Goal: Transaction & Acquisition: Book appointment/travel/reservation

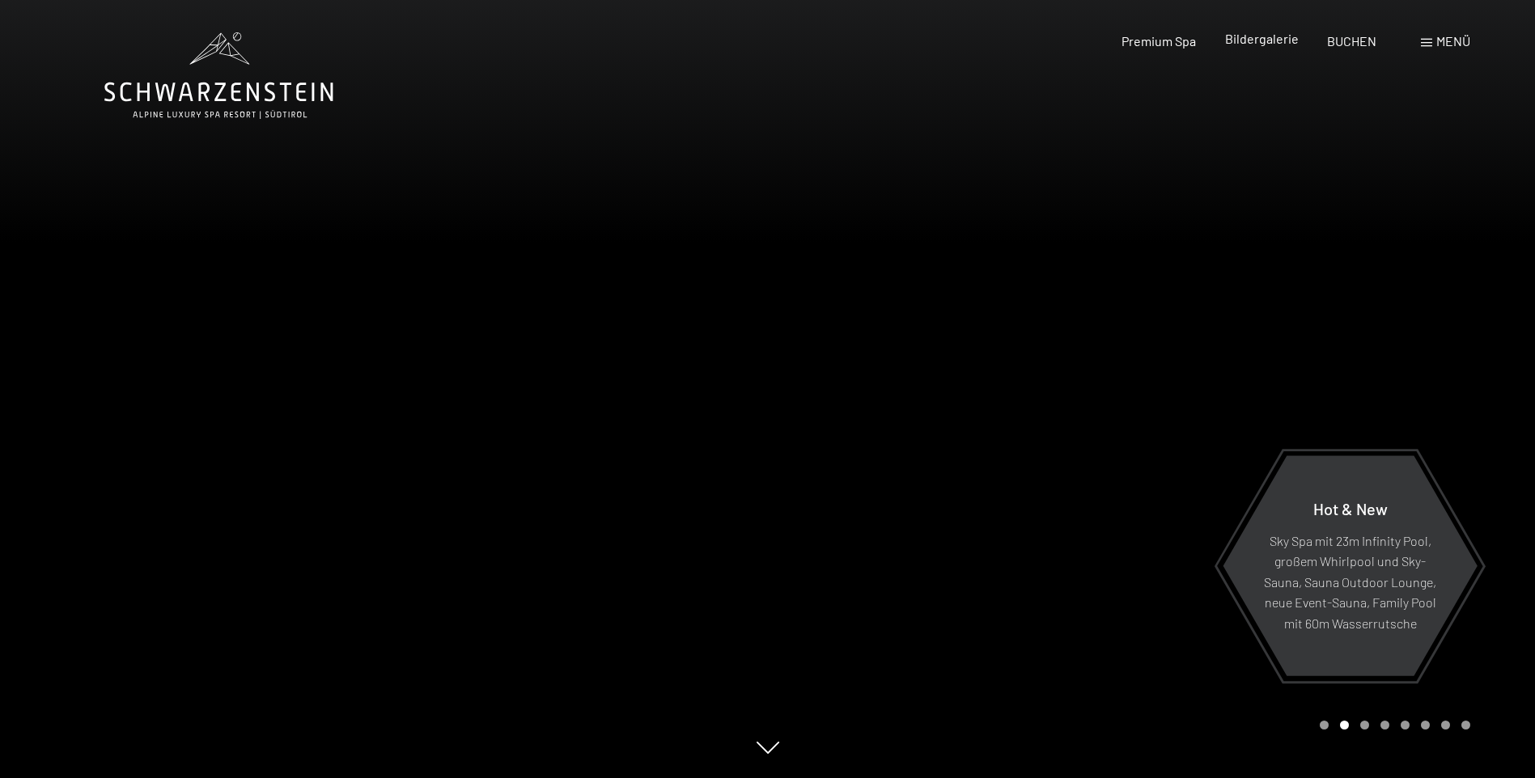
click at [1251, 42] on span "Bildergalerie" at bounding box center [1262, 38] width 74 height 15
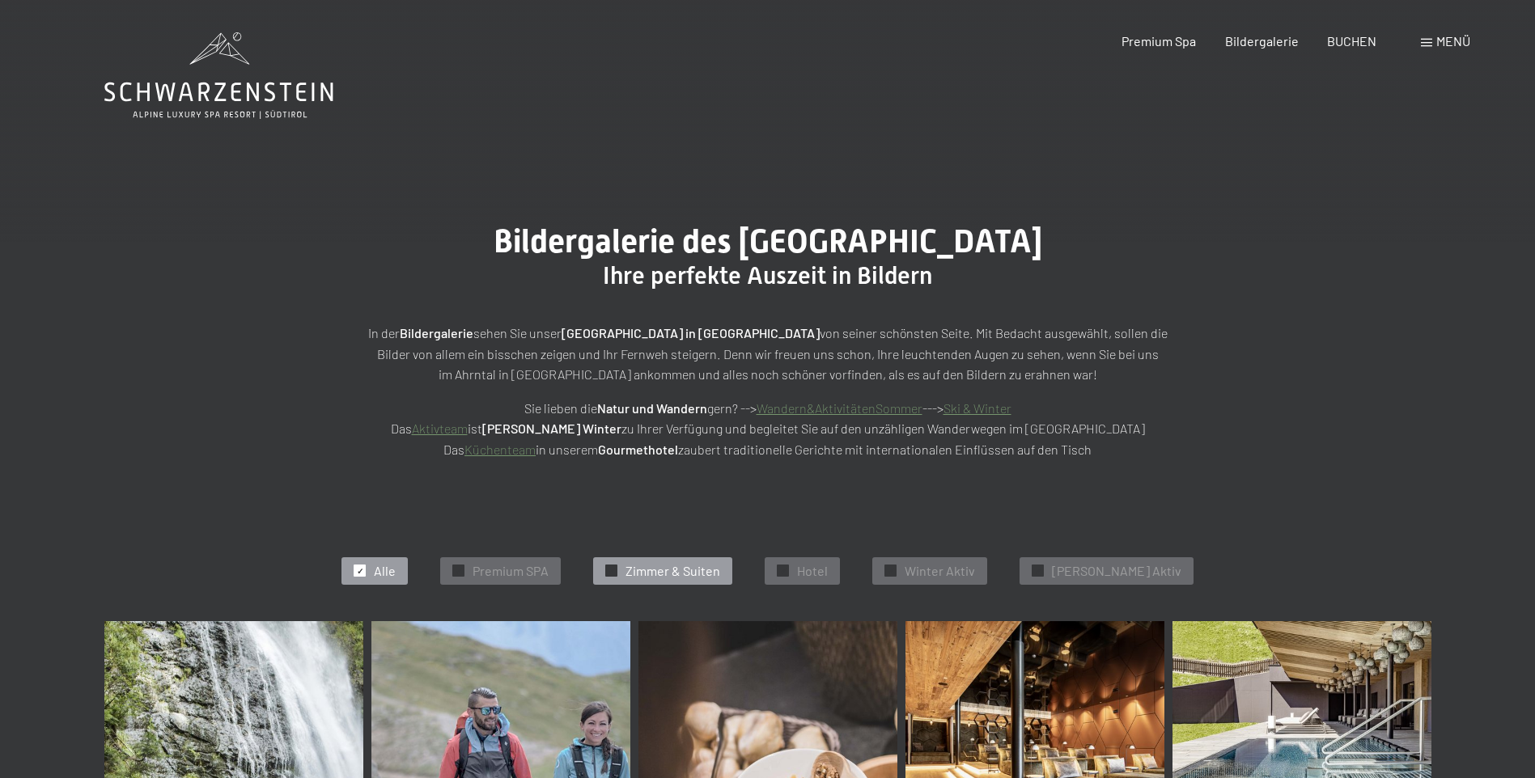
click at [705, 570] on span "Zimmer & Suiten" at bounding box center [672, 571] width 95 height 18
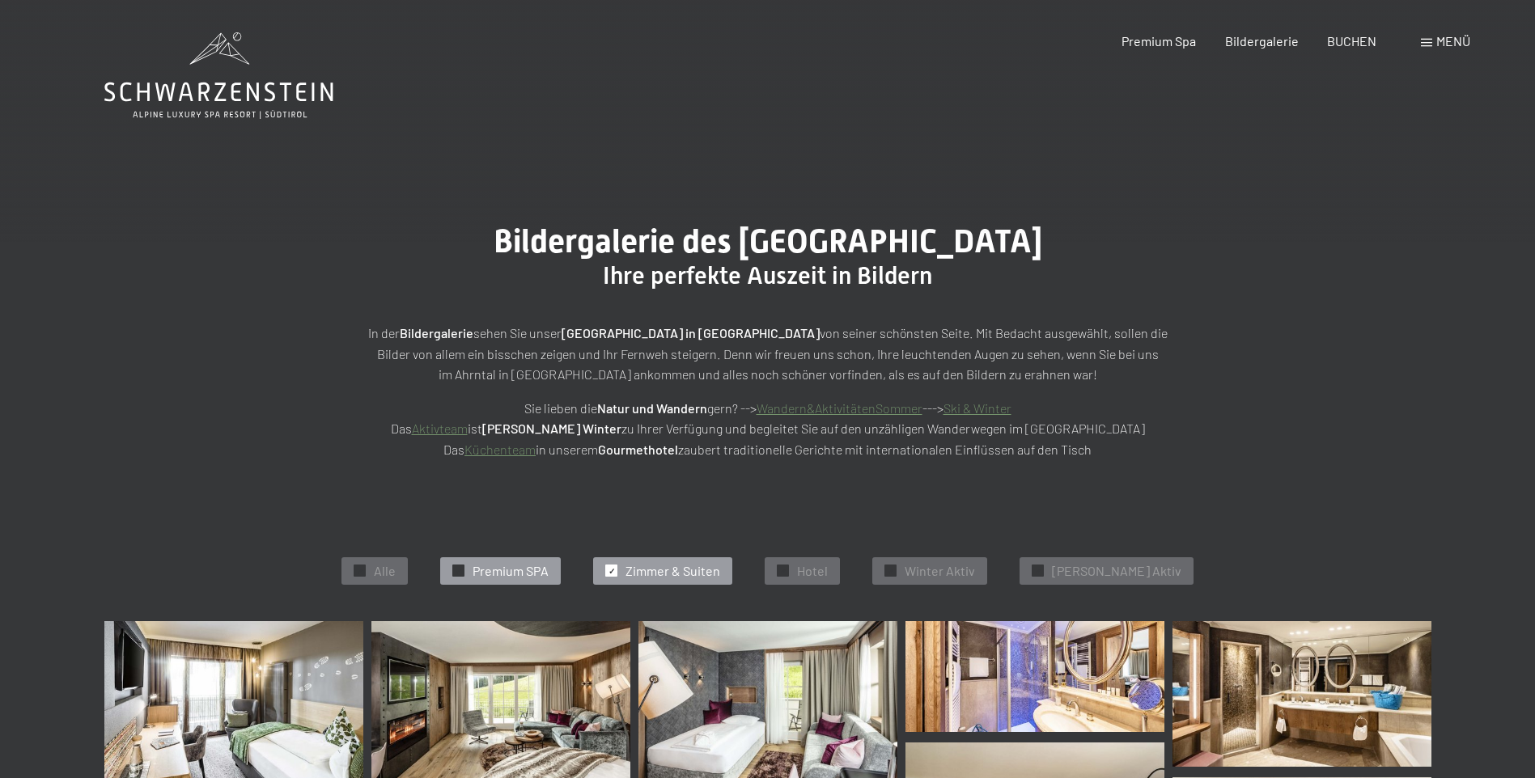
click at [464, 567] on div at bounding box center [458, 571] width 12 height 12
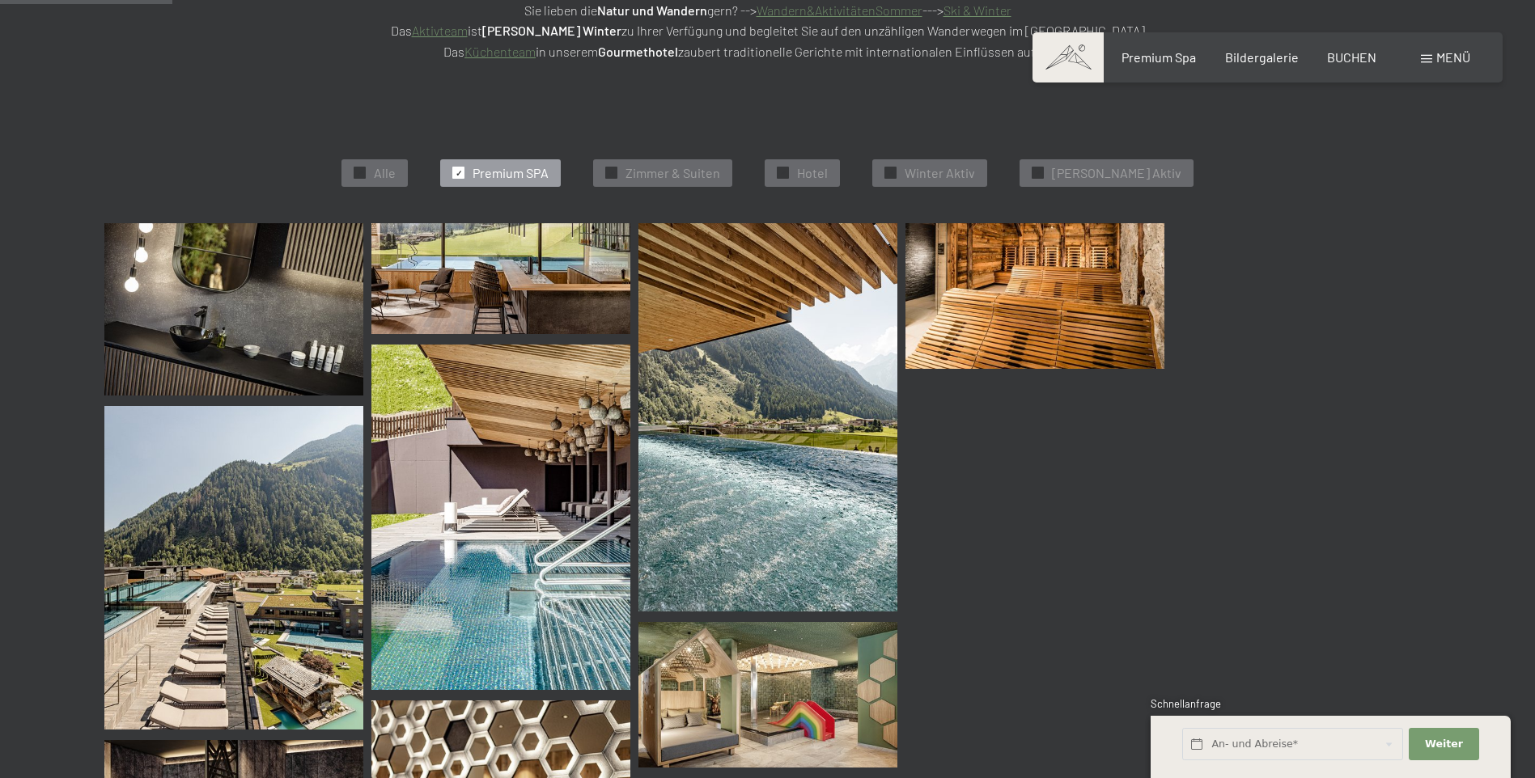
scroll to position [408, 0]
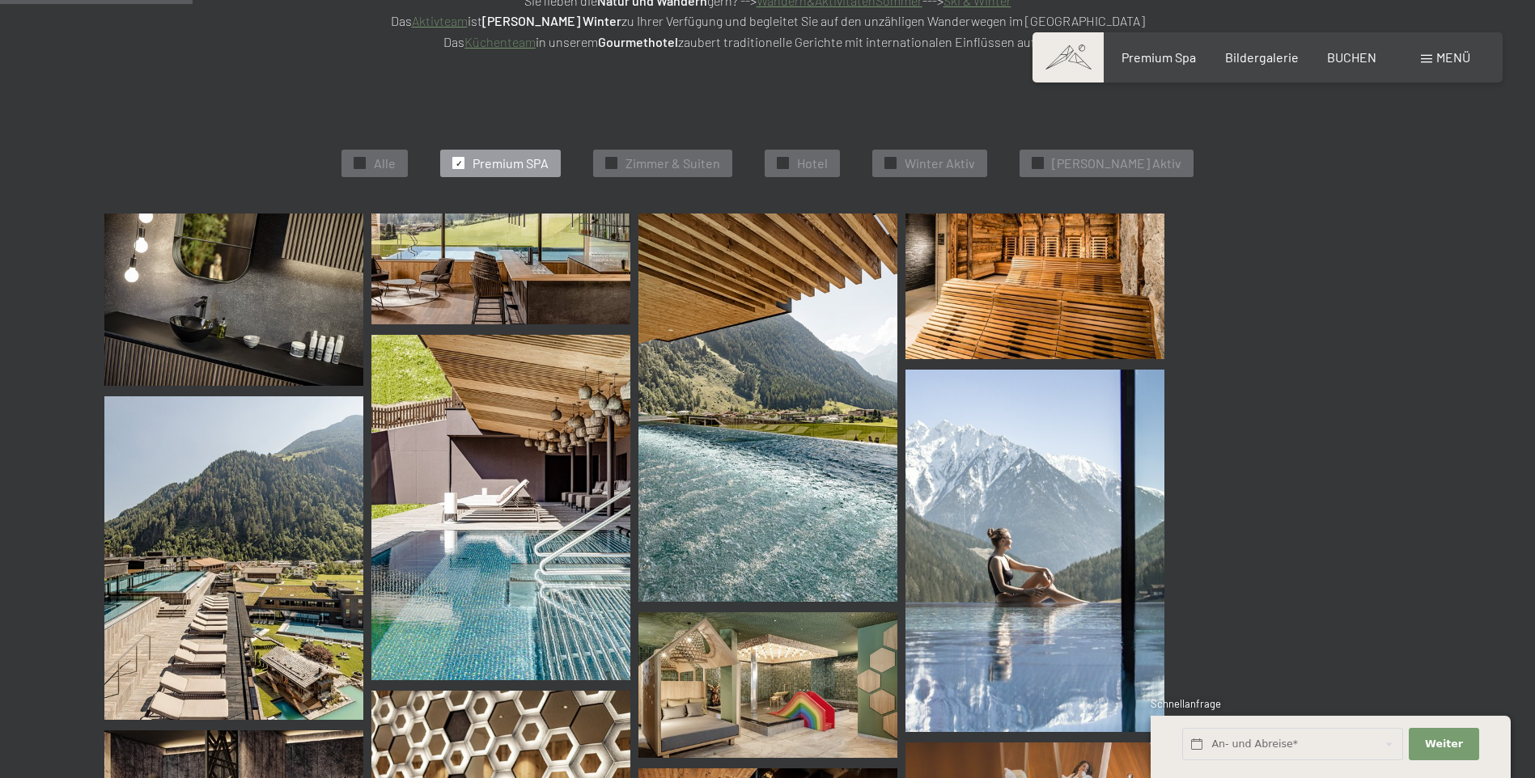
click at [547, 612] on img at bounding box center [500, 507] width 259 height 345
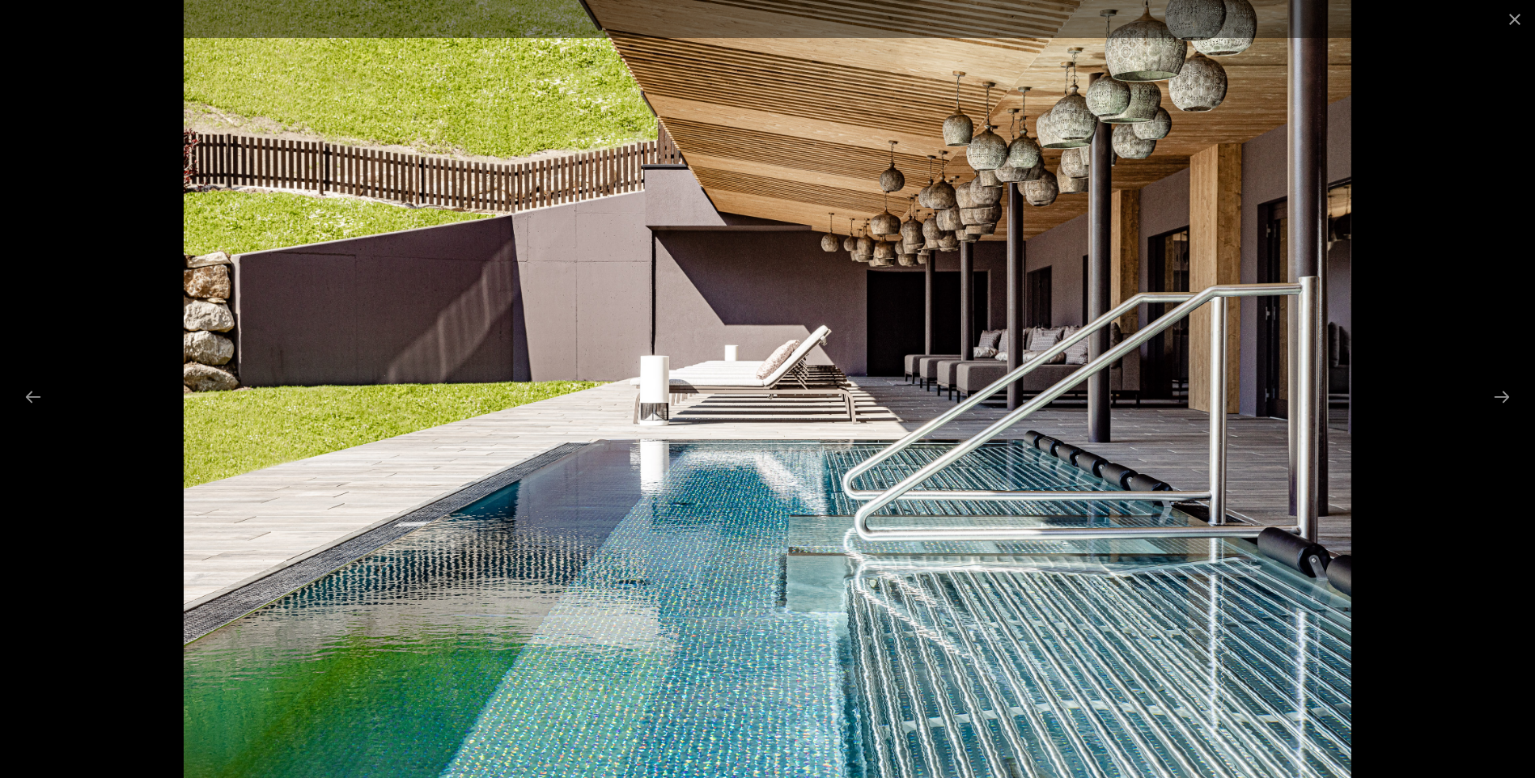
scroll to position [650, 0]
click at [1494, 398] on button "Next slide" at bounding box center [1502, 397] width 34 height 32
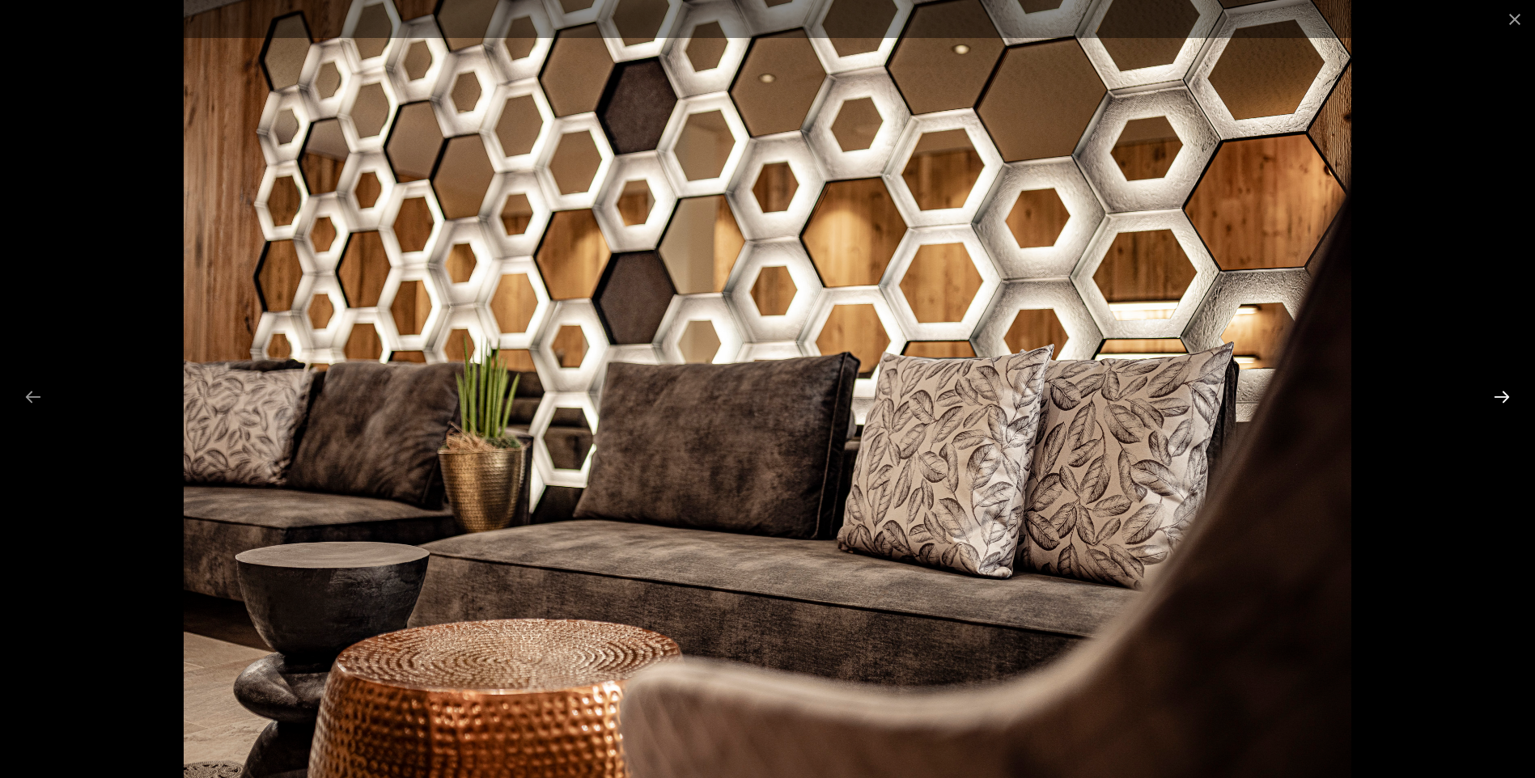
click at [1495, 397] on button "Next slide" at bounding box center [1502, 397] width 34 height 32
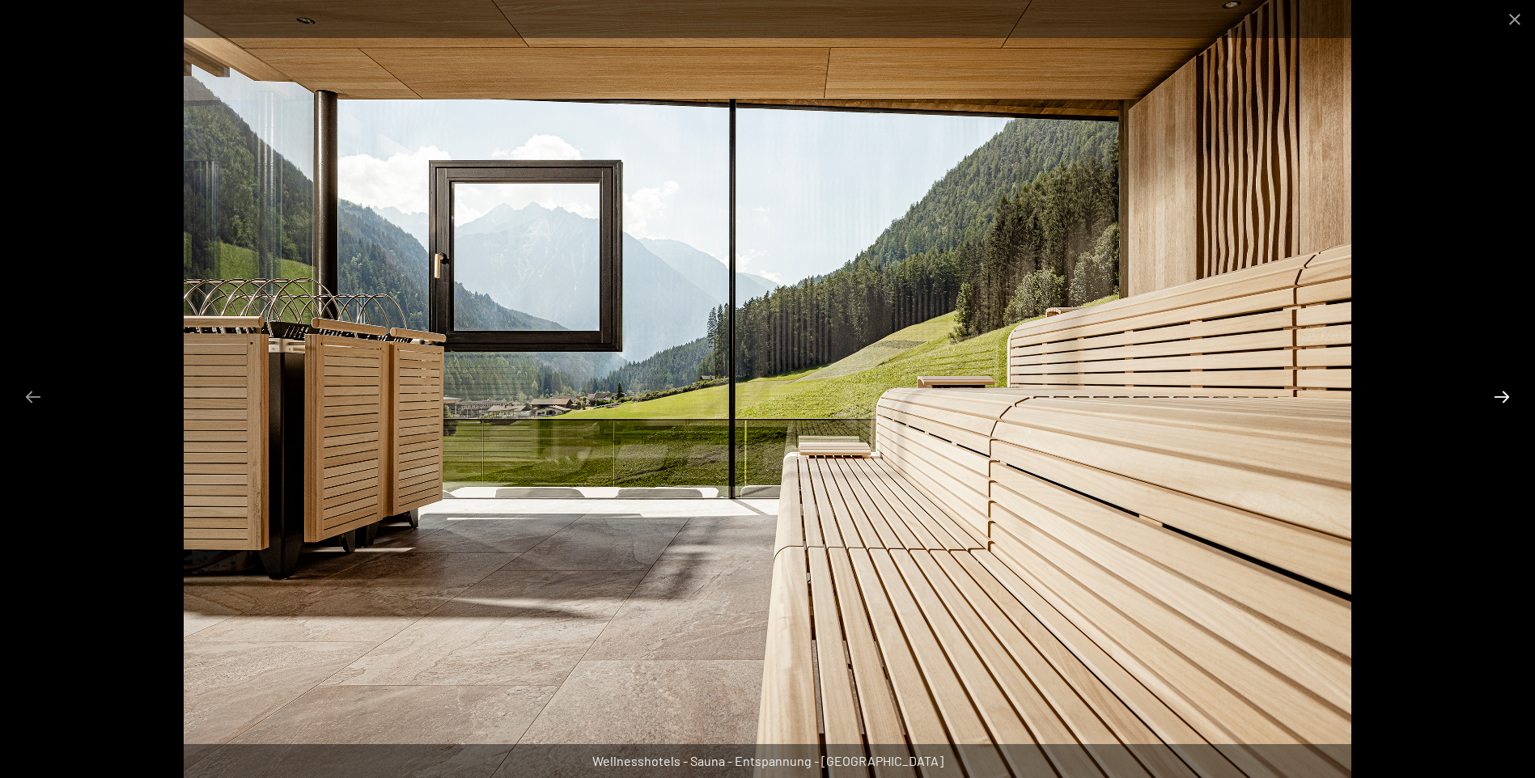
click at [1495, 397] on button "Next slide" at bounding box center [1502, 397] width 34 height 32
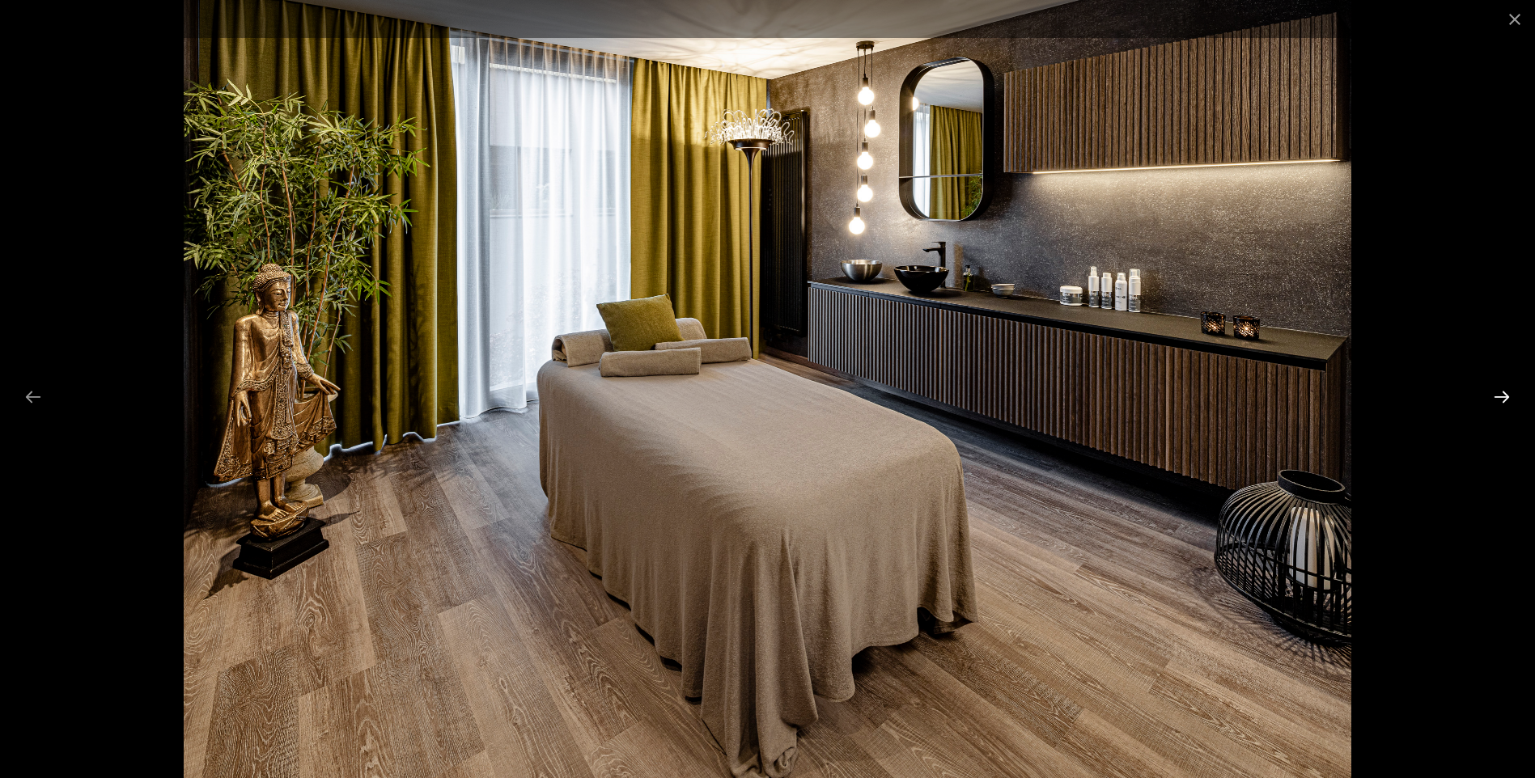
click at [1495, 397] on button "Next slide" at bounding box center [1502, 397] width 34 height 32
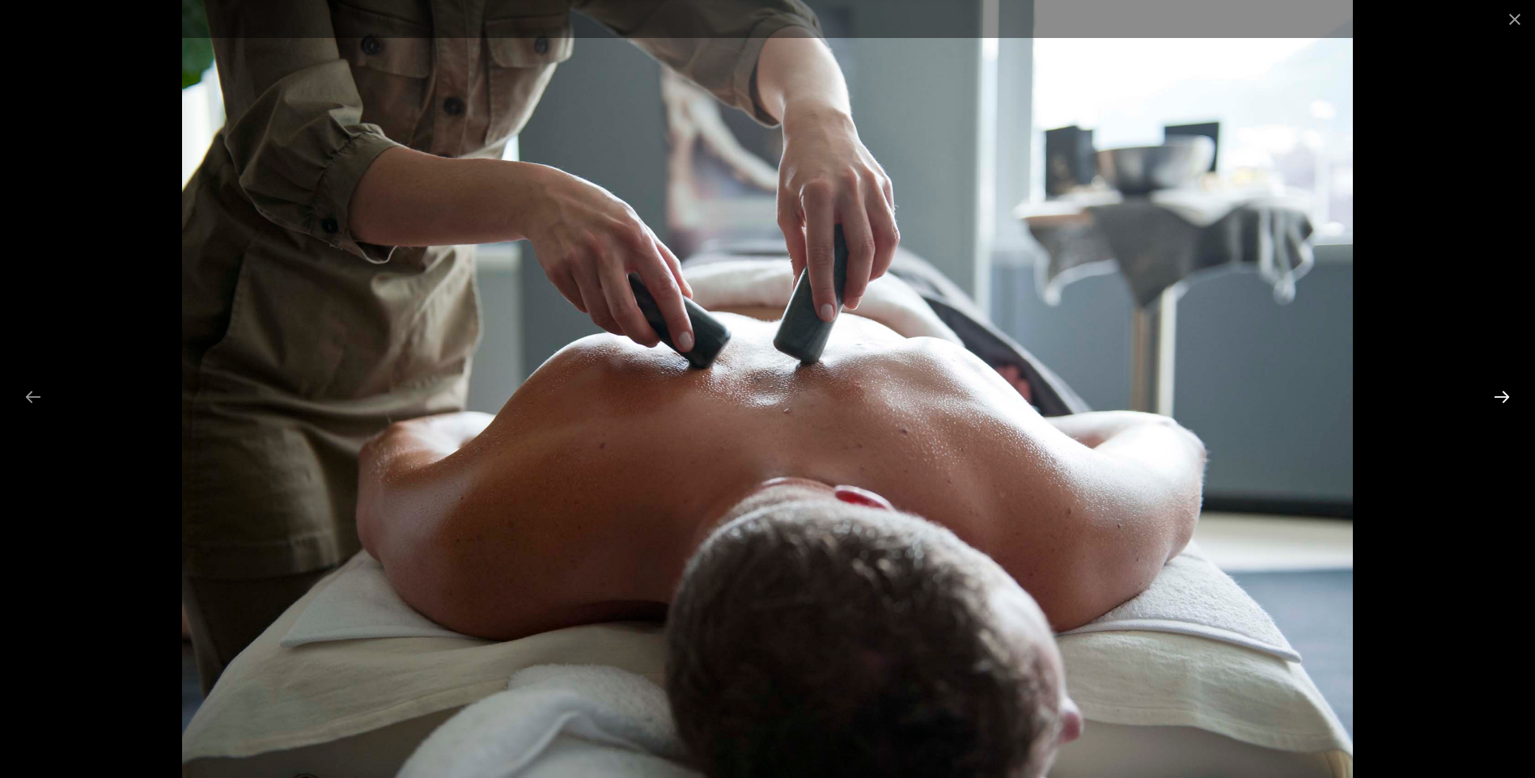
click at [1495, 397] on button "Next slide" at bounding box center [1502, 397] width 34 height 32
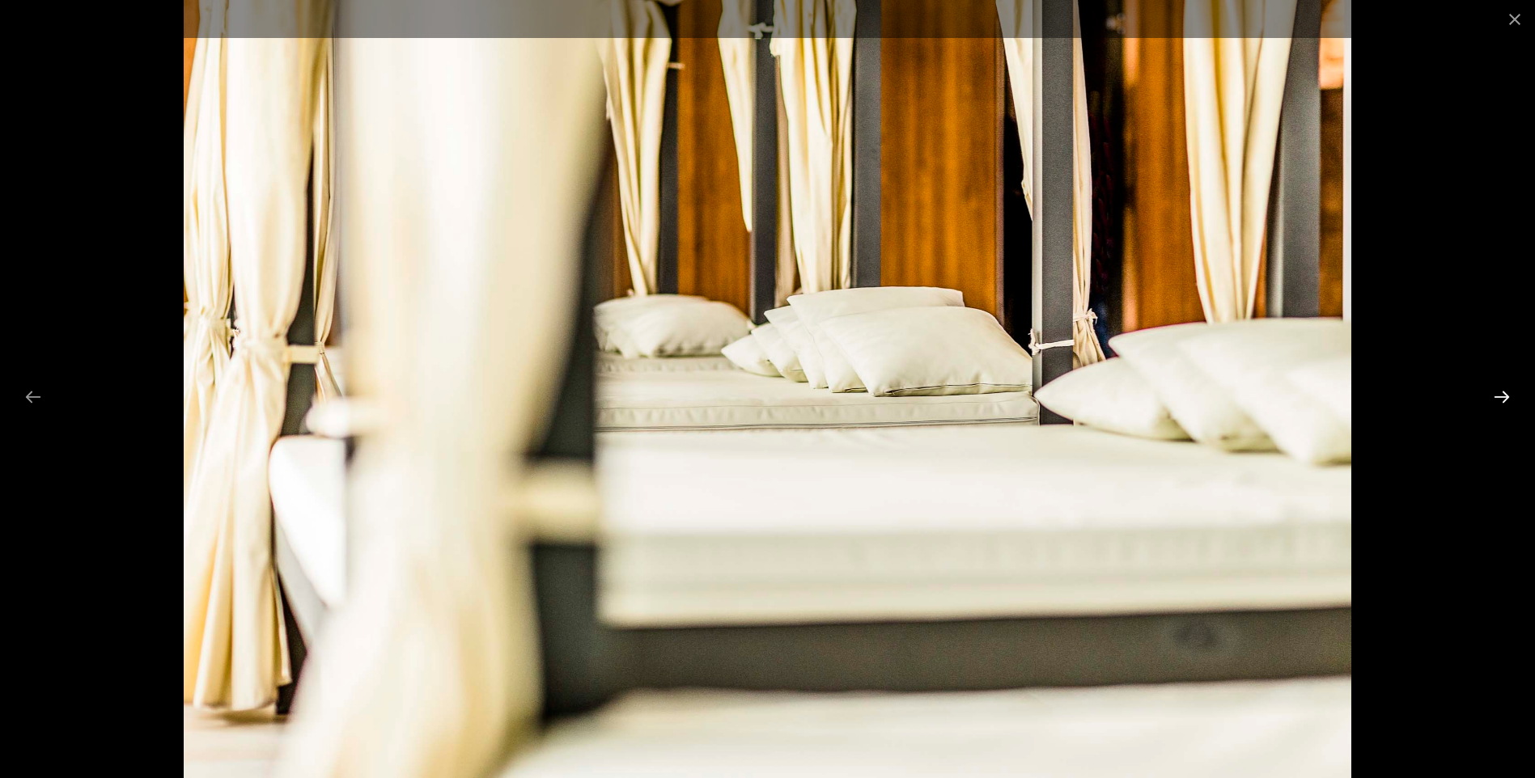
click at [1495, 397] on button "Next slide" at bounding box center [1502, 397] width 34 height 32
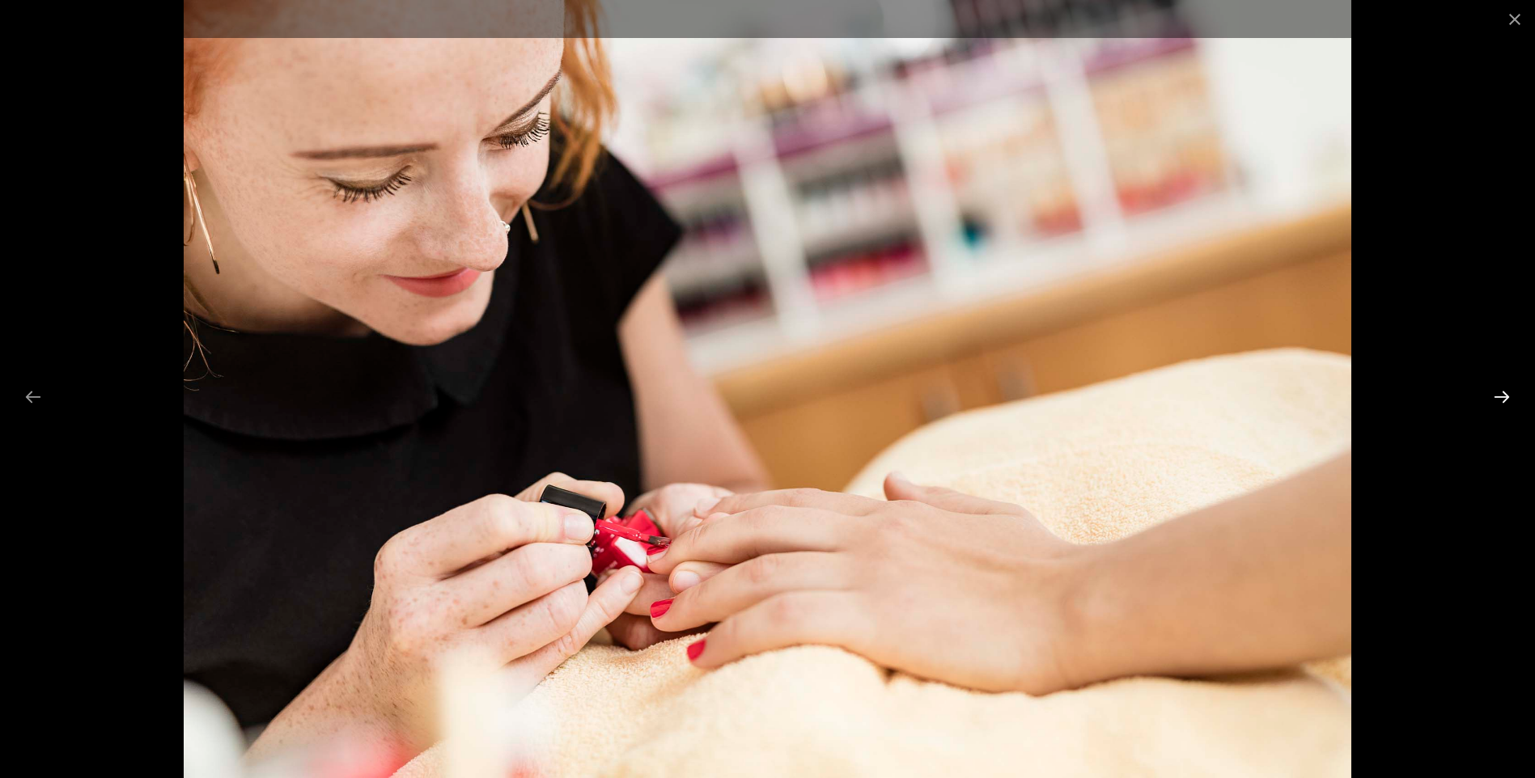
click at [1495, 397] on button "Next slide" at bounding box center [1502, 397] width 34 height 32
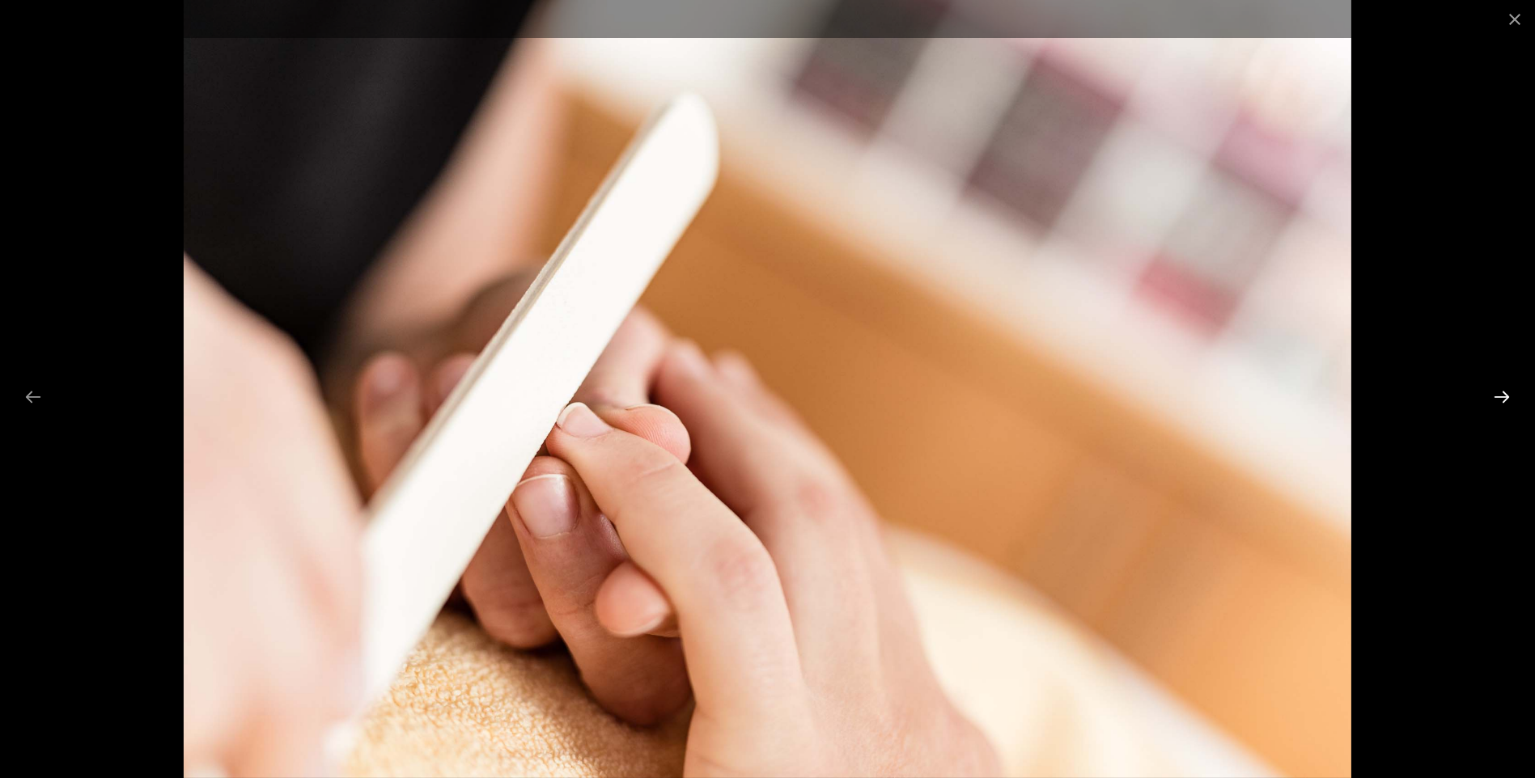
click at [1495, 397] on button "Next slide" at bounding box center [1502, 397] width 34 height 32
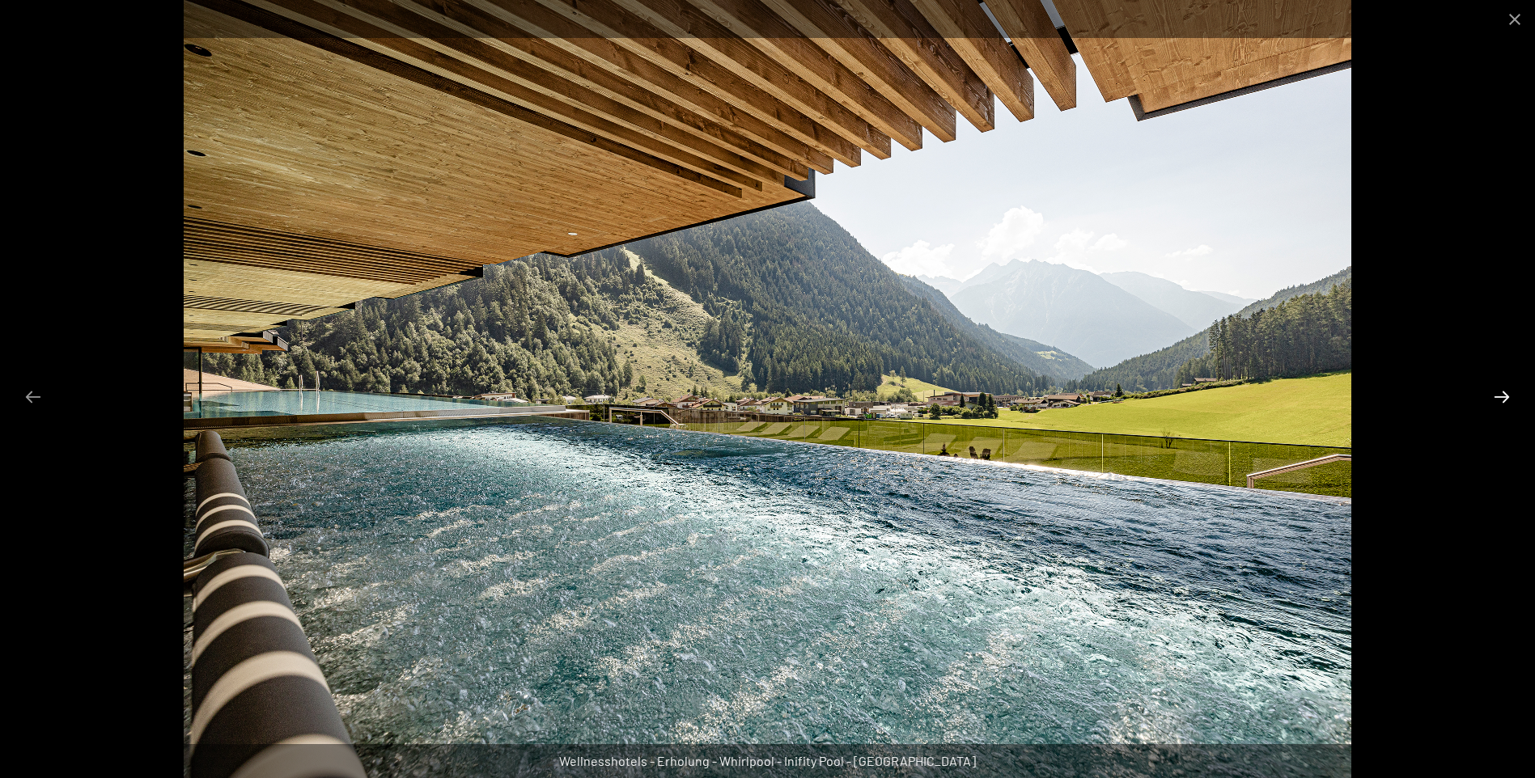
click at [1495, 397] on button "Next slide" at bounding box center [1502, 397] width 34 height 32
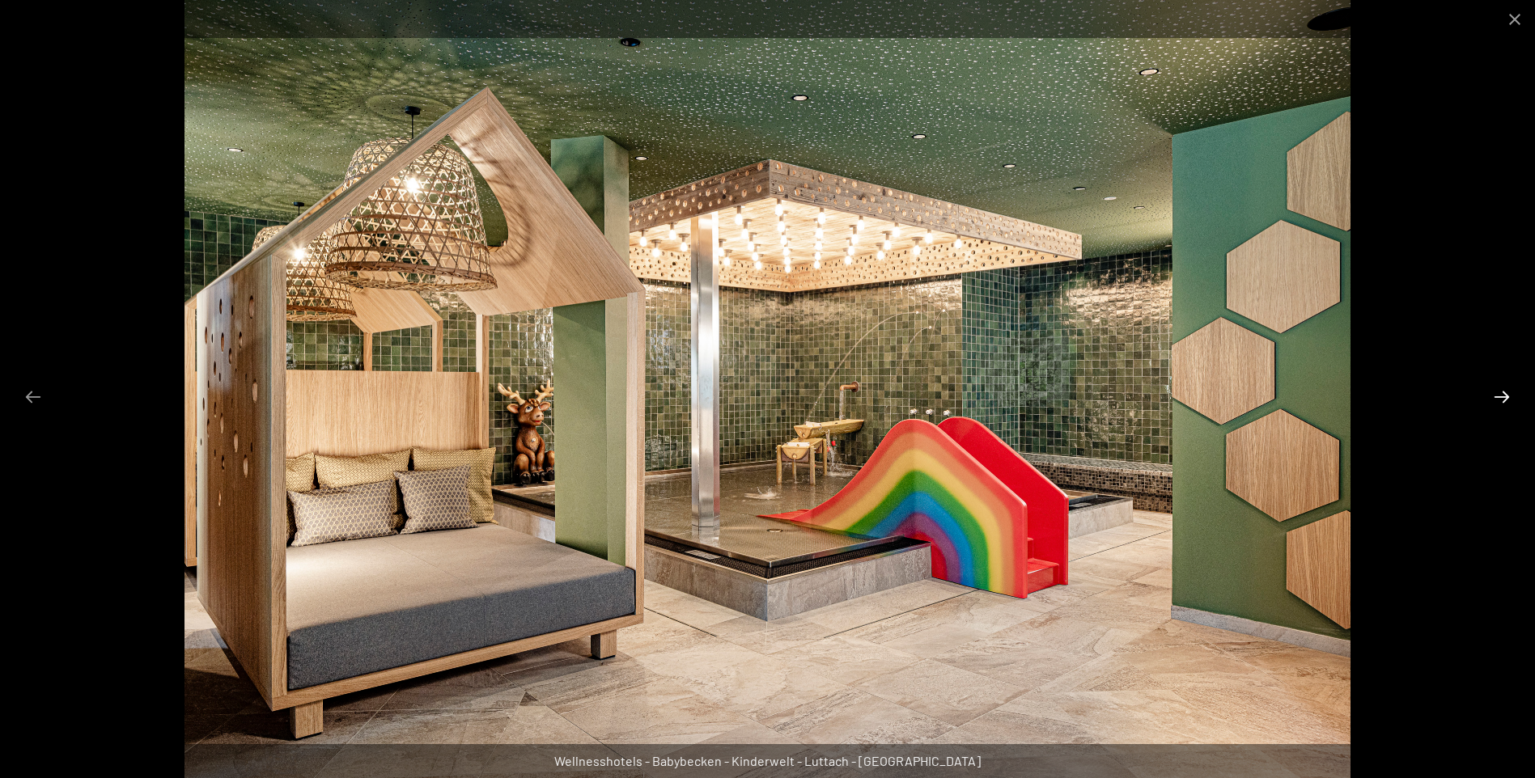
click at [1495, 396] on button "Next slide" at bounding box center [1502, 397] width 34 height 32
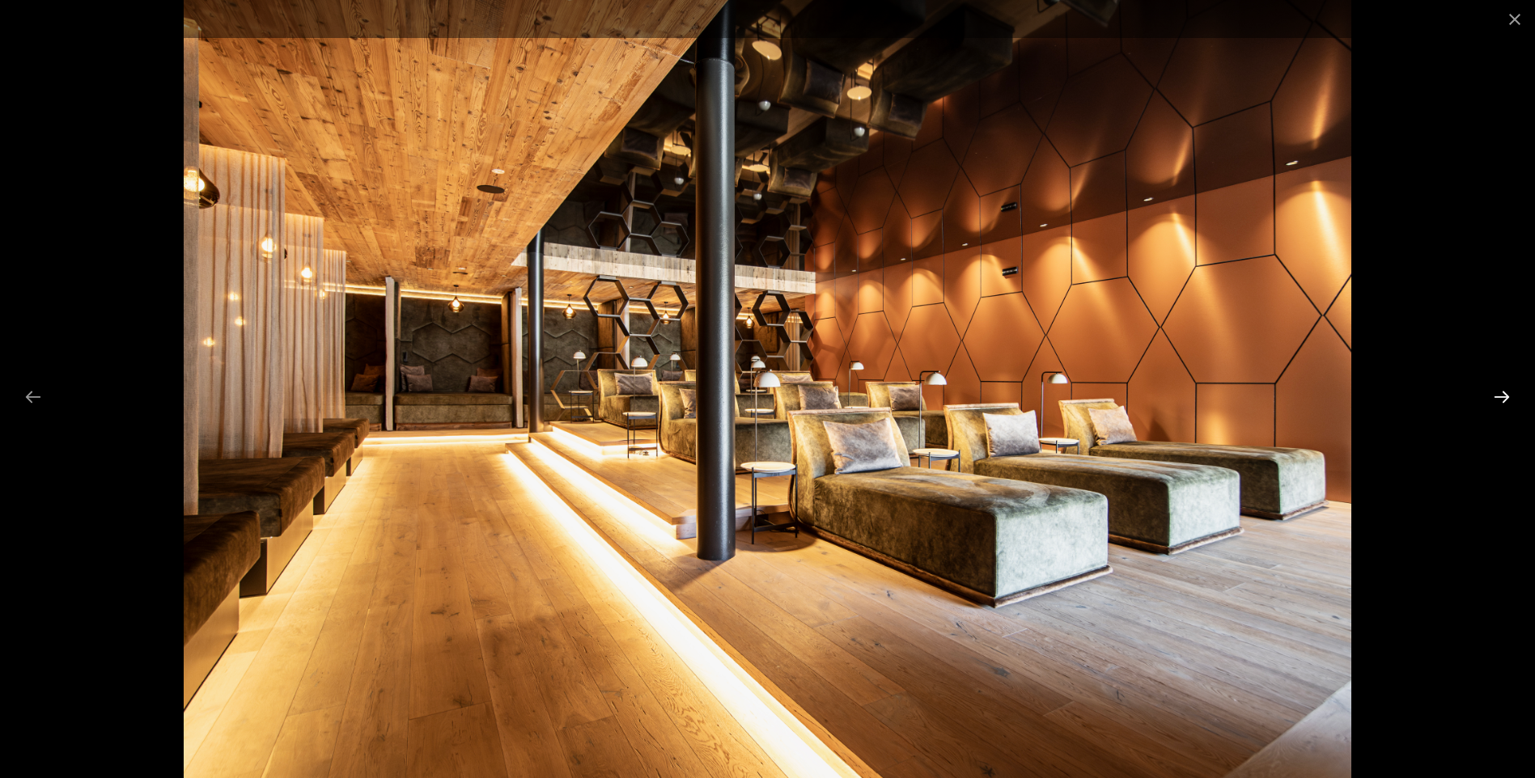
click at [1495, 396] on button "Next slide" at bounding box center [1502, 397] width 34 height 32
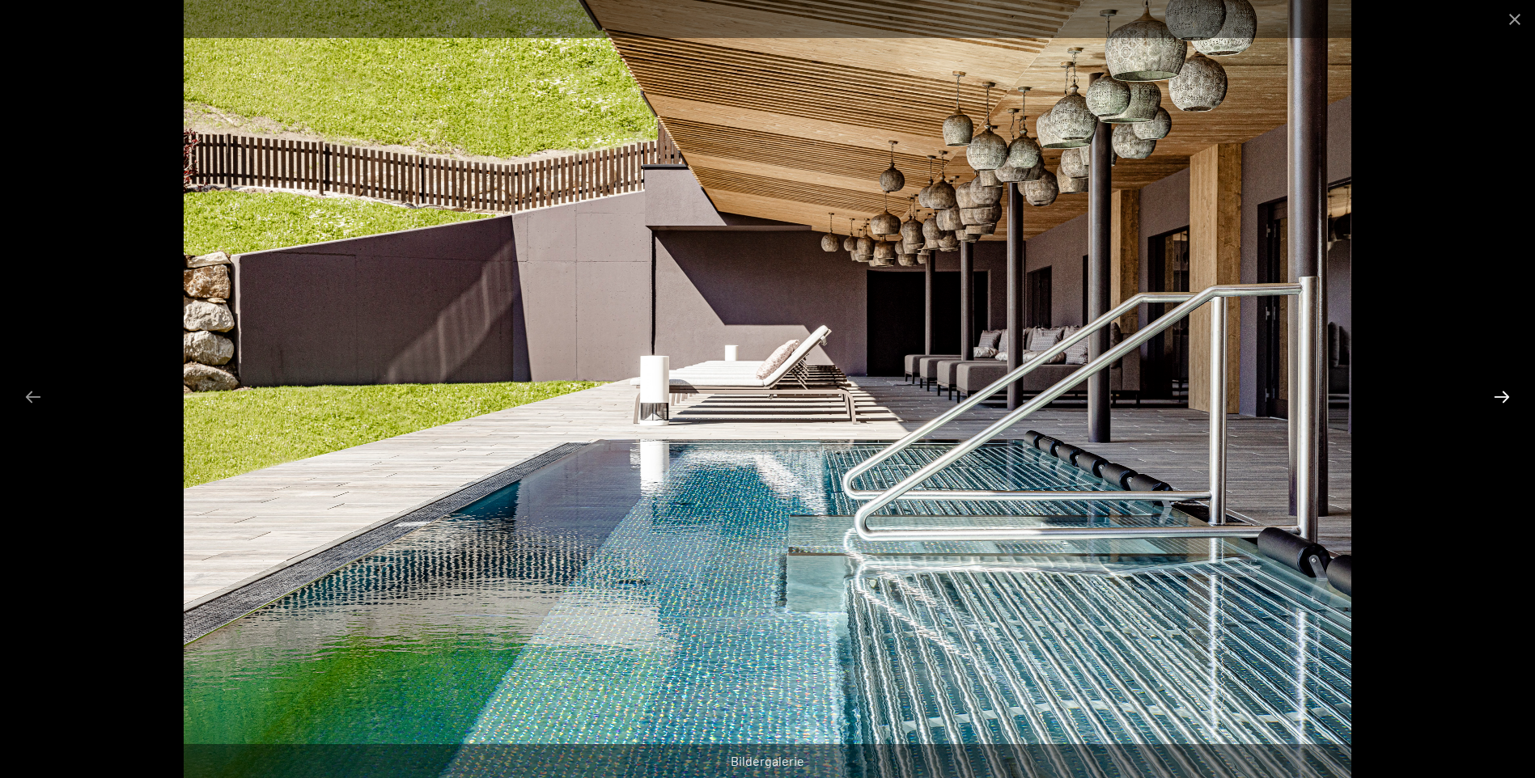
click at [1495, 396] on button "Next slide" at bounding box center [1502, 397] width 34 height 32
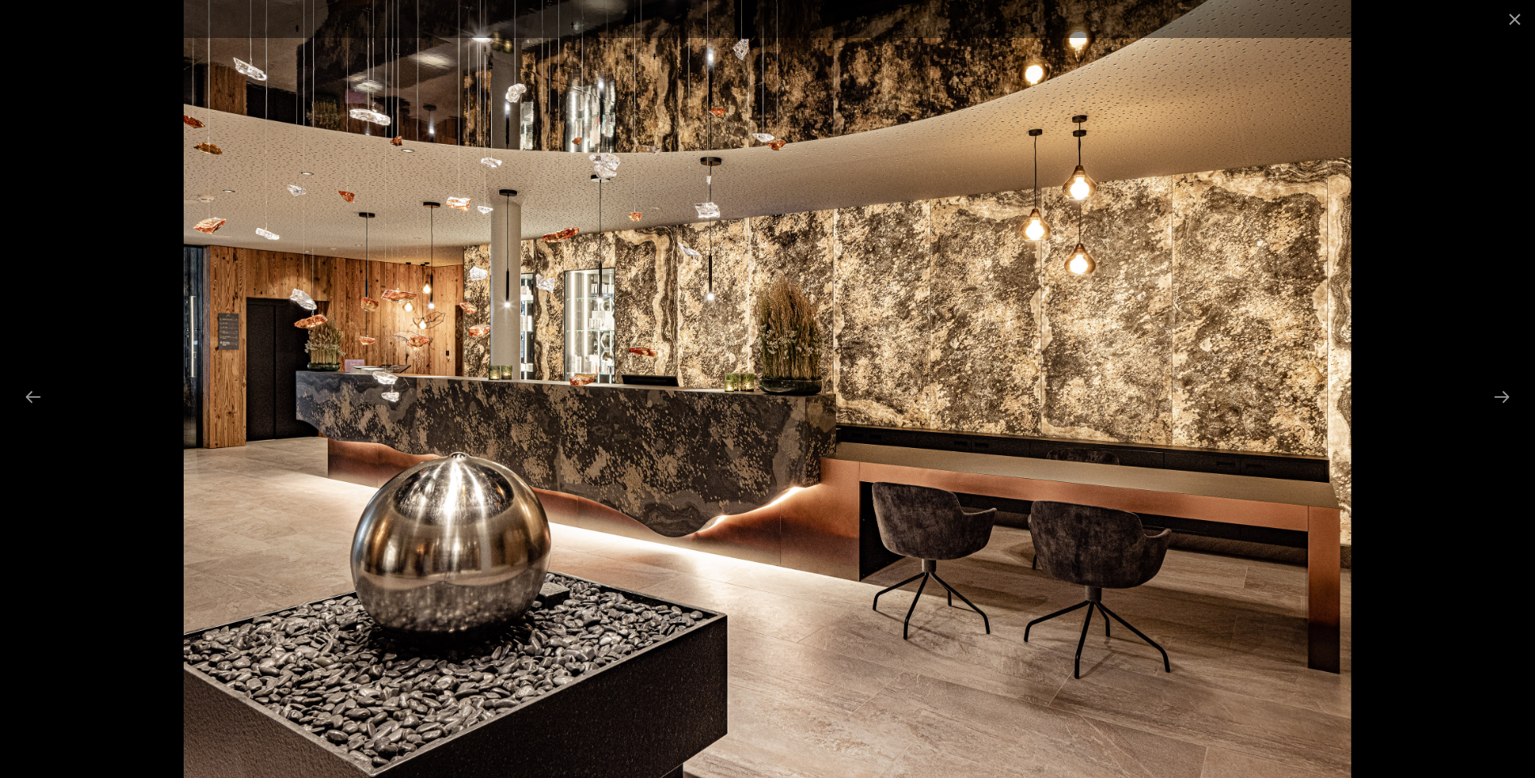
scroll to position [570, 0]
click at [1511, 11] on button "Close gallery" at bounding box center [1514, 19] width 40 height 38
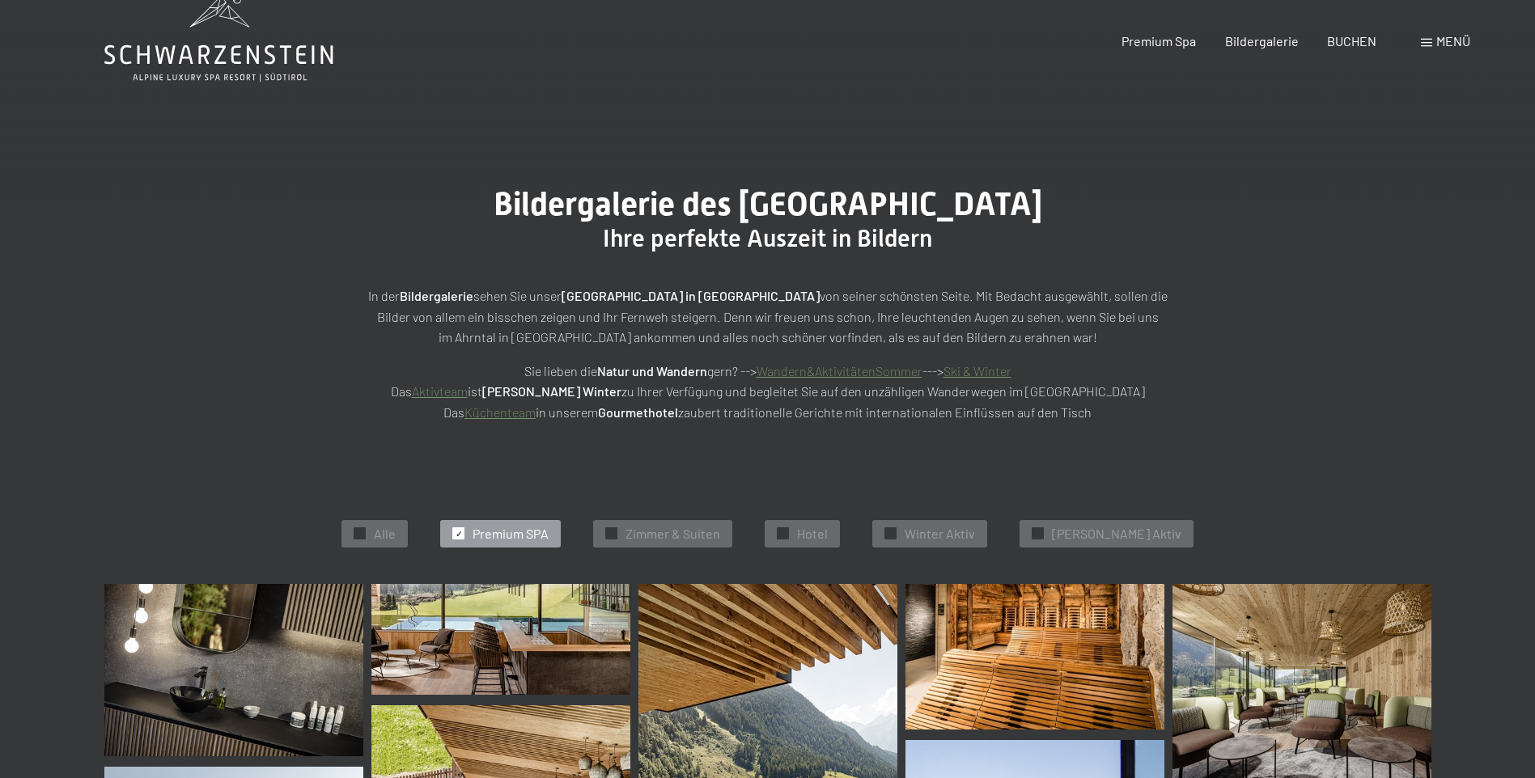
scroll to position [0, 0]
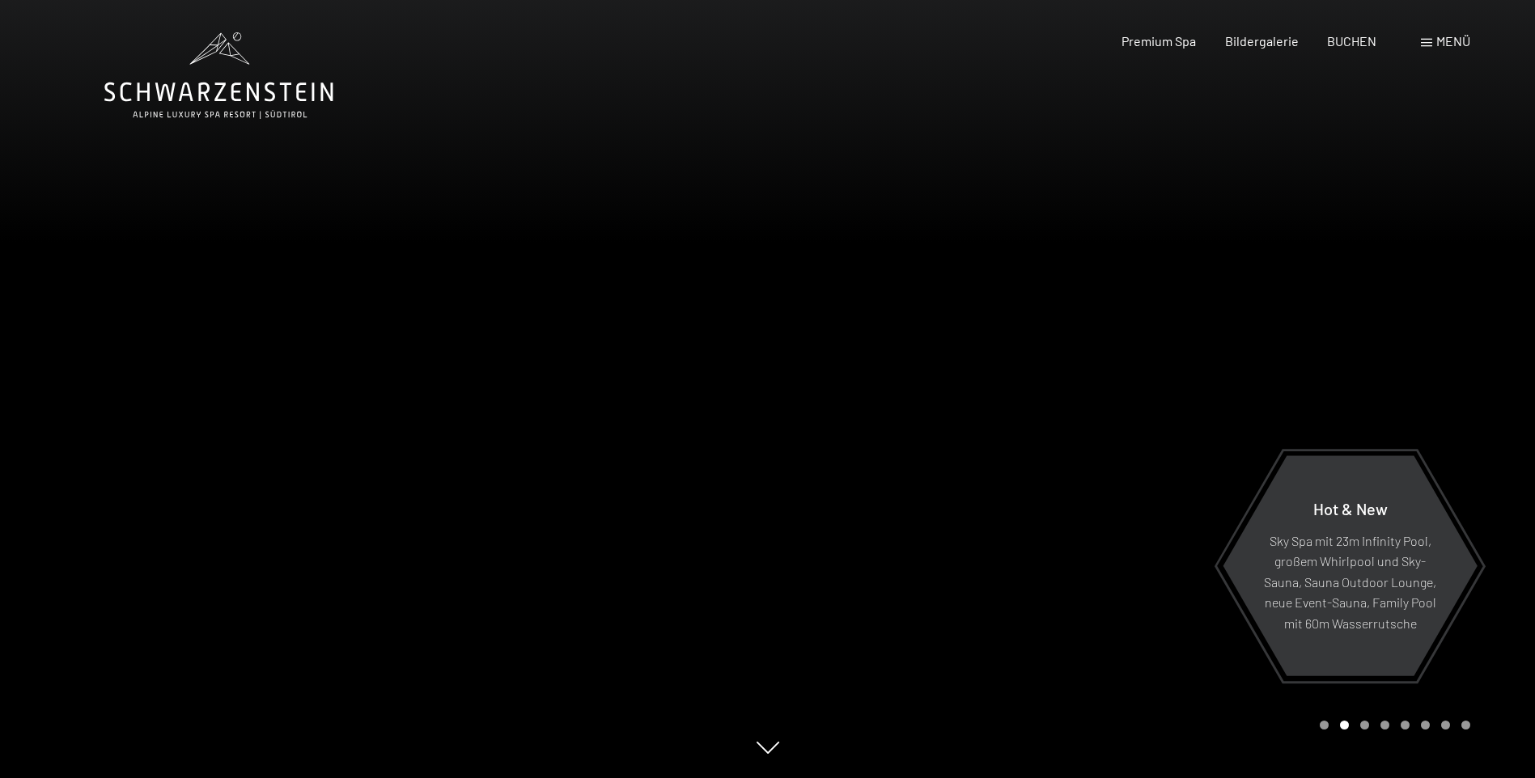
click at [1451, 35] on span "Menü" at bounding box center [1453, 40] width 34 height 15
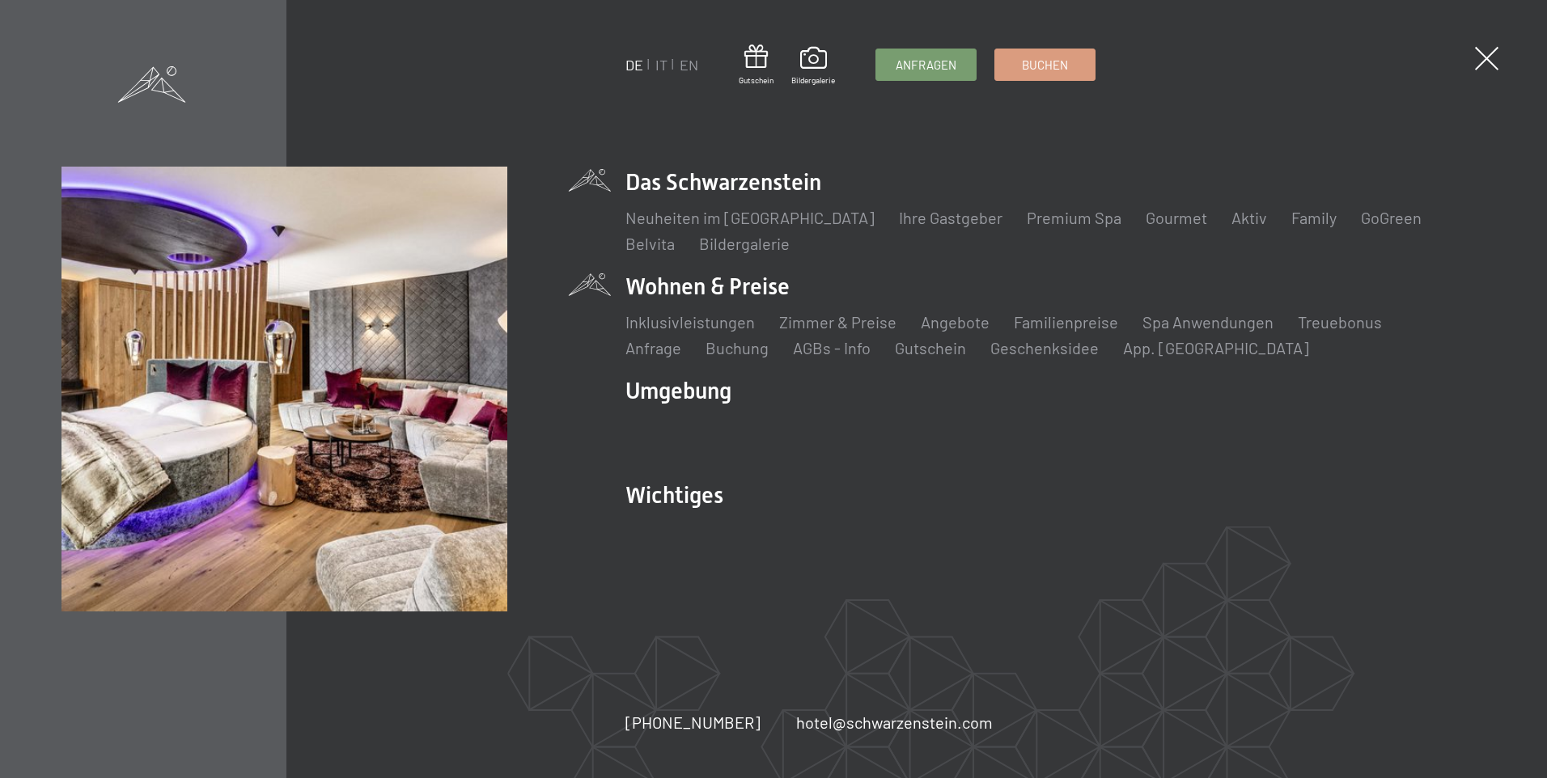
click at [663, 283] on li "Wohnen & Preise Inklusivleistungen Zimmer & Preise Liste Angebote Liste Familie…" at bounding box center [1054, 315] width 859 height 88
click at [658, 326] on link "Inklusivleistungen" at bounding box center [689, 321] width 129 height 19
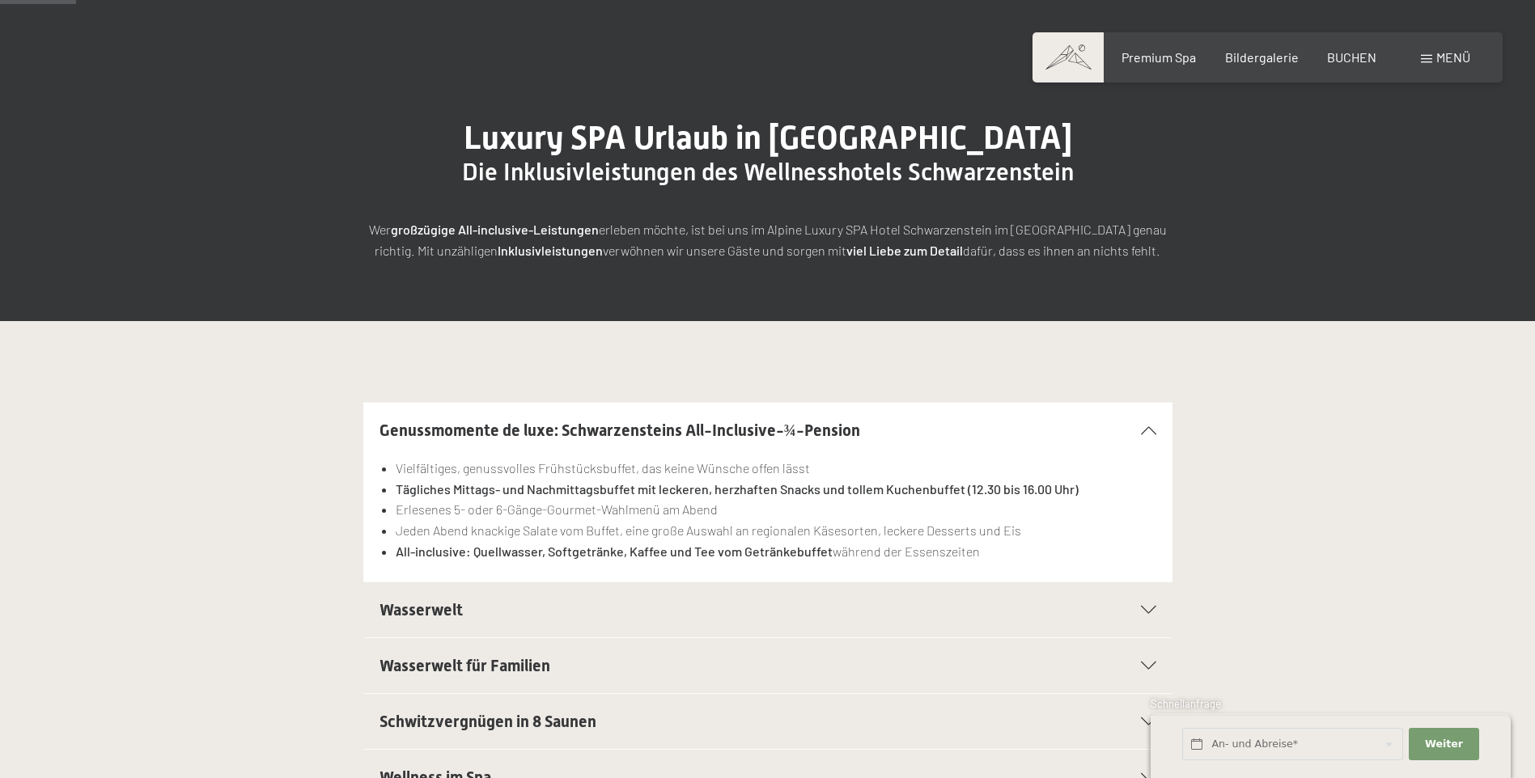
scroll to position [162, 0]
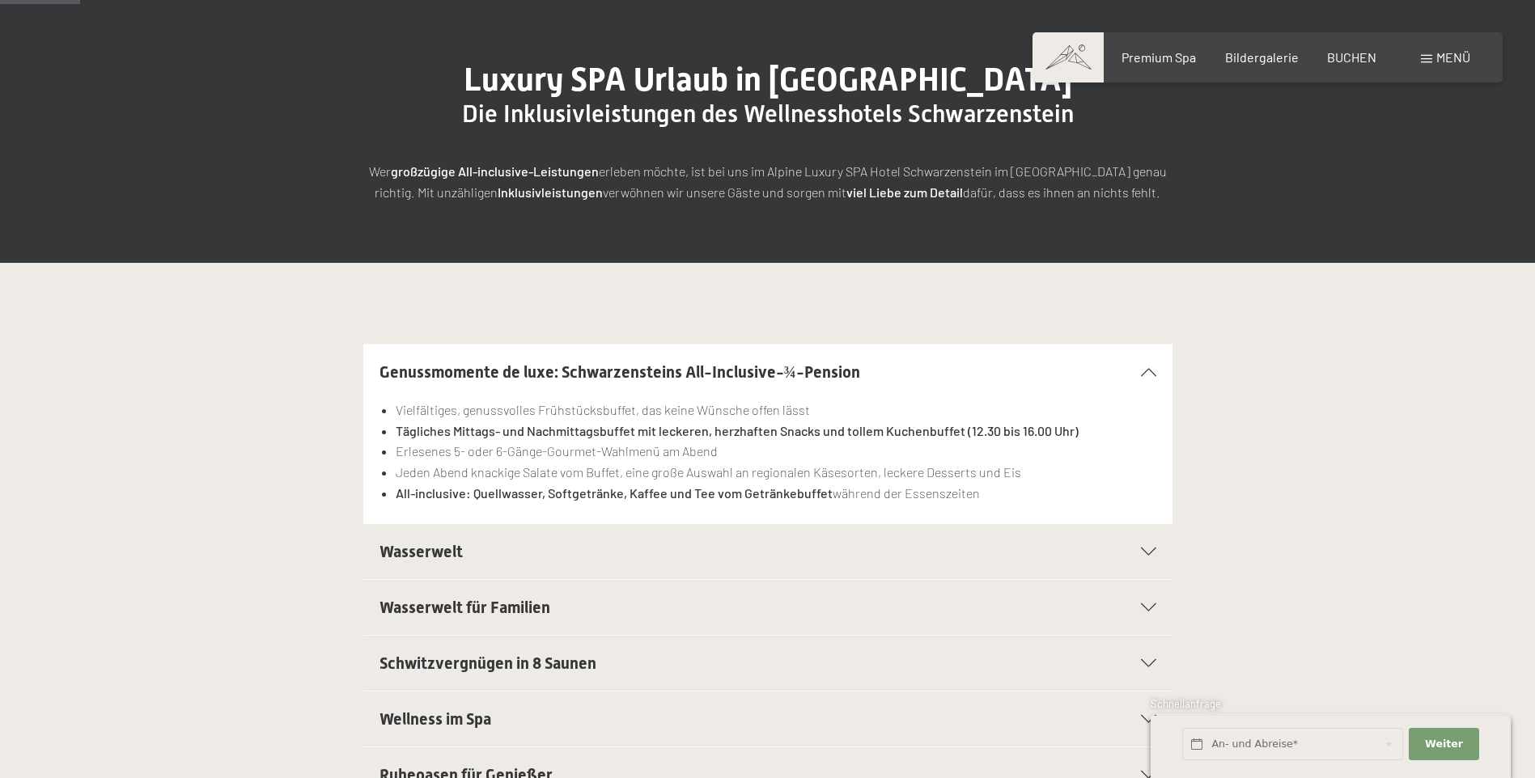
click at [1146, 549] on icon at bounding box center [1148, 552] width 15 height 8
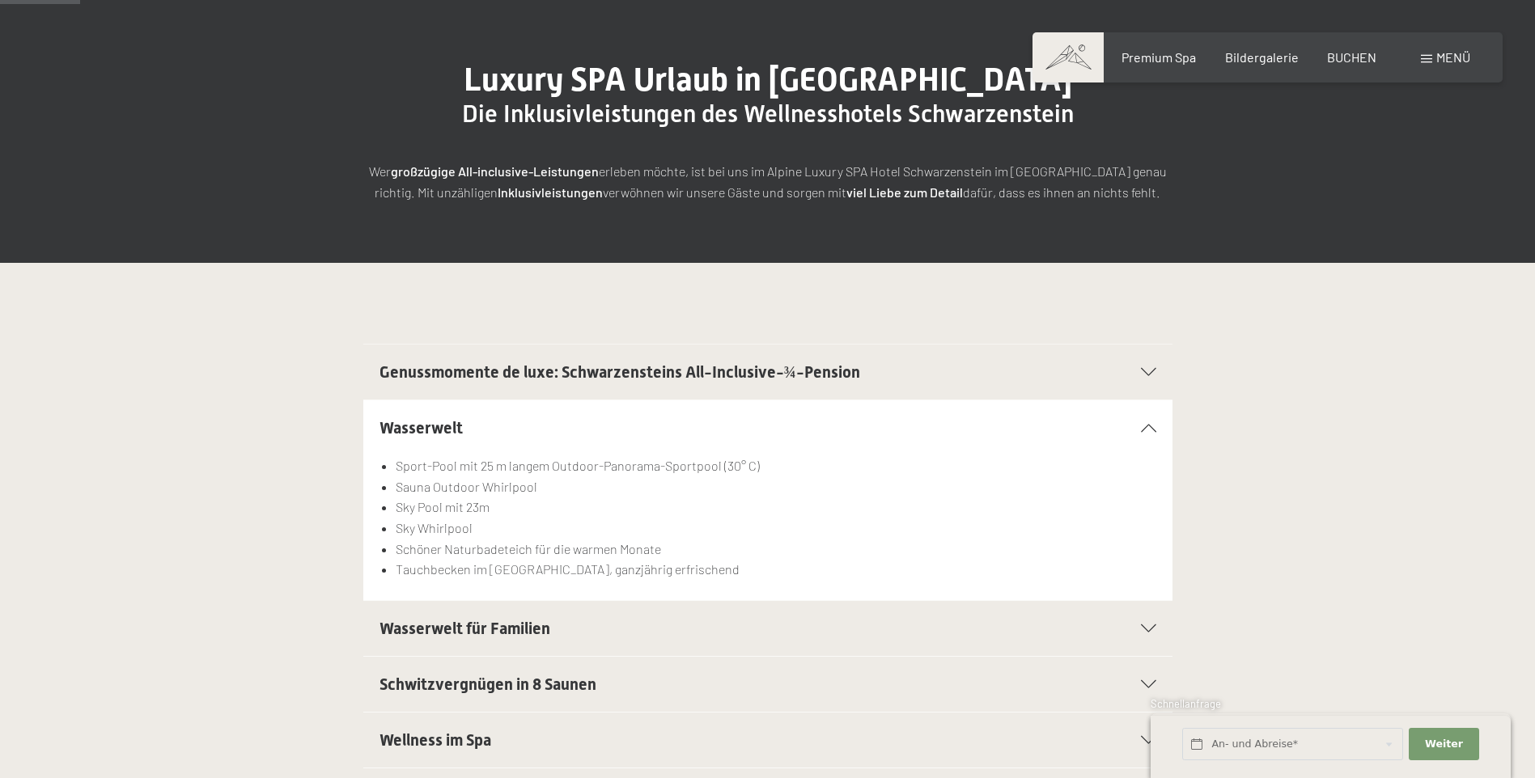
click at [1148, 625] on icon at bounding box center [1148, 629] width 15 height 8
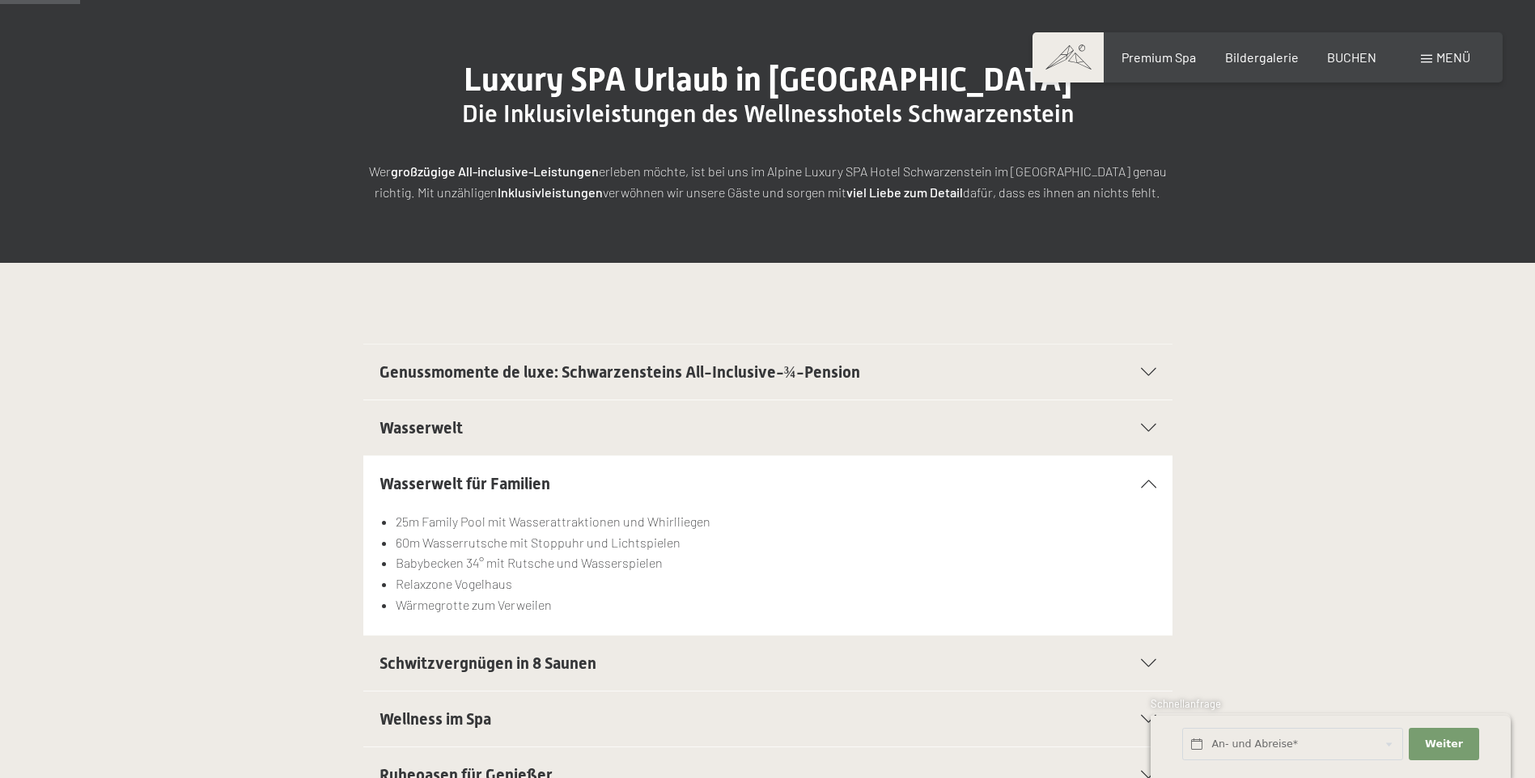
click at [1152, 669] on div "Schwitzvergnügen in 8 Saunen" at bounding box center [767, 663] width 777 height 55
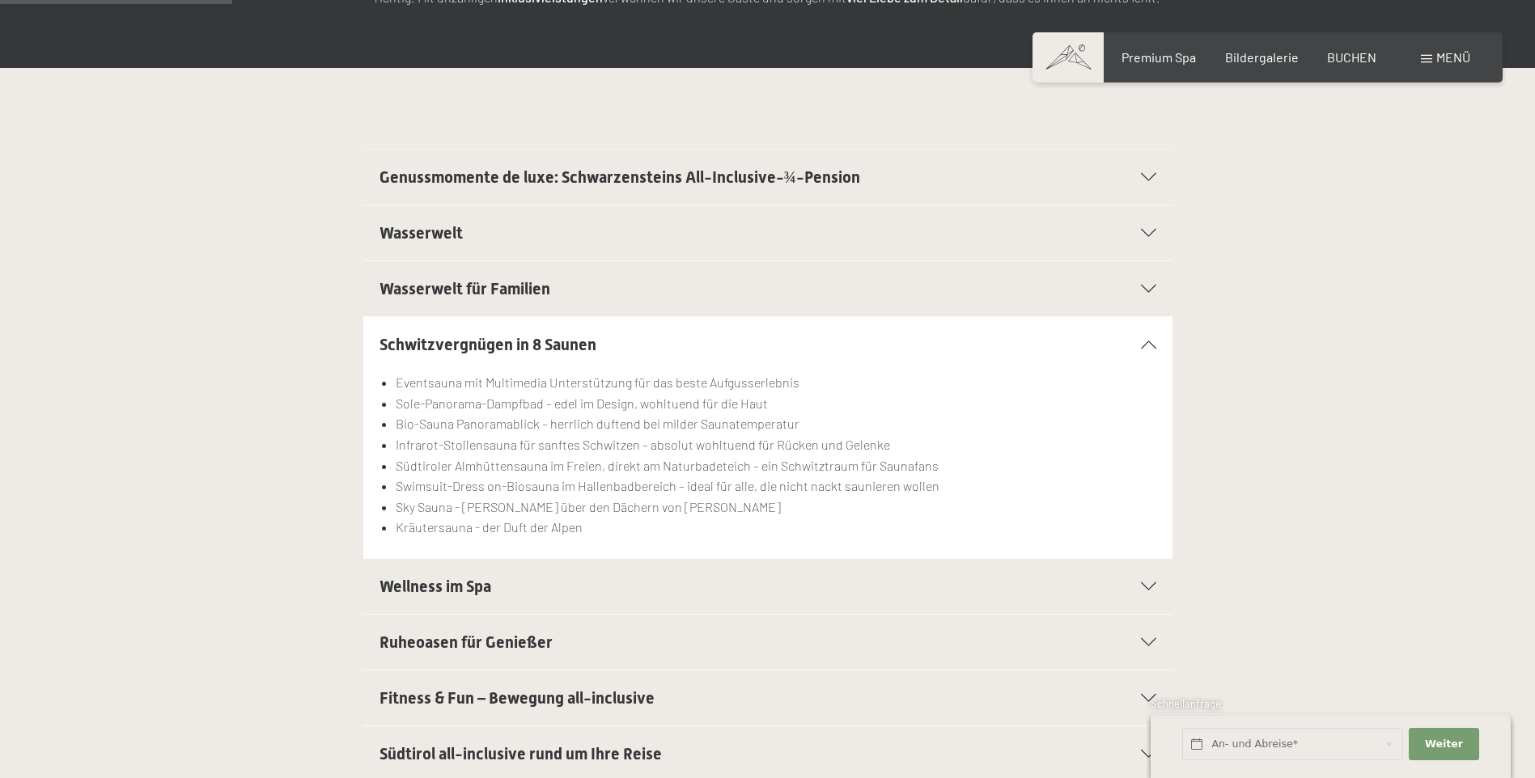
scroll to position [485, 0]
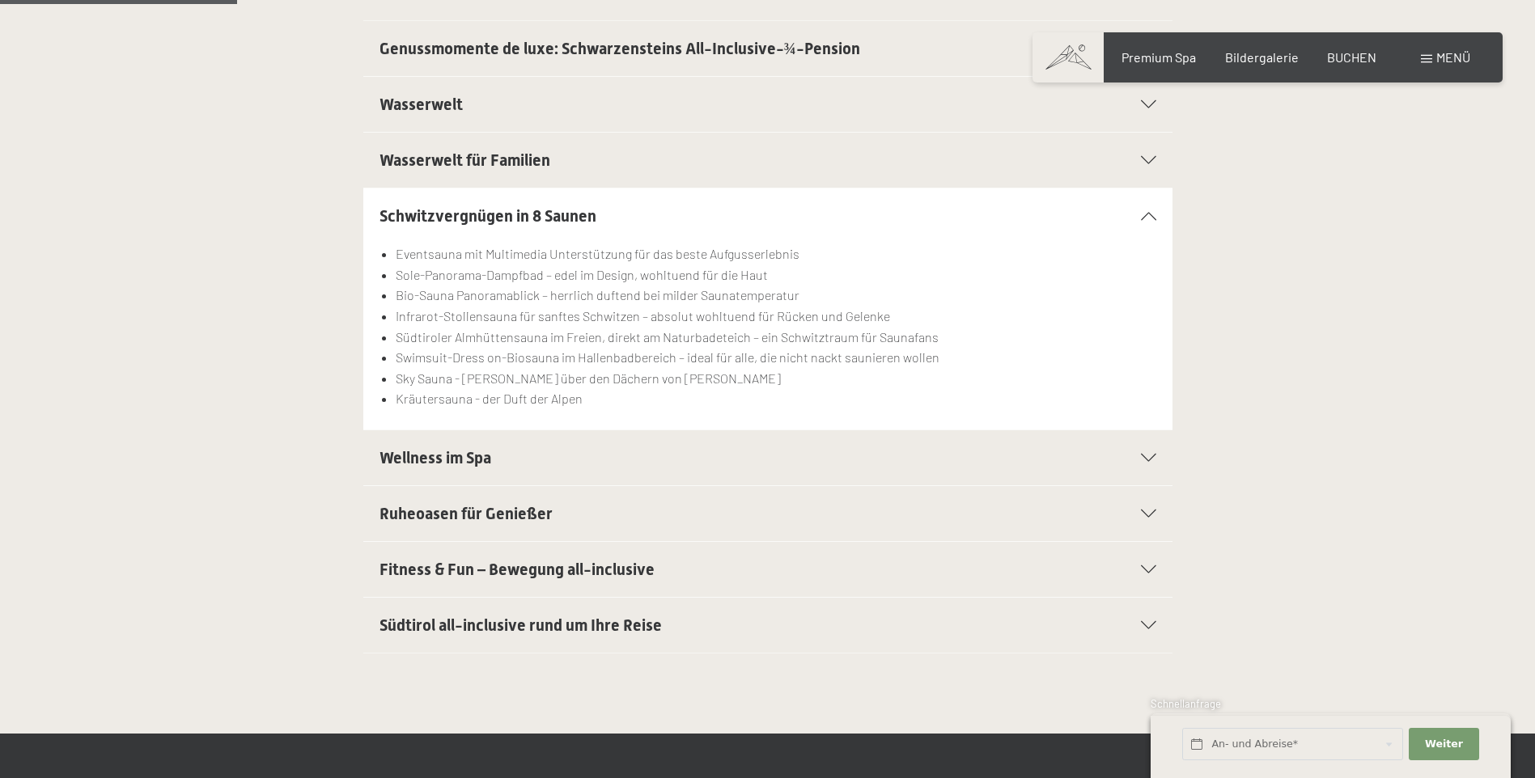
click at [1145, 515] on icon at bounding box center [1148, 514] width 15 height 8
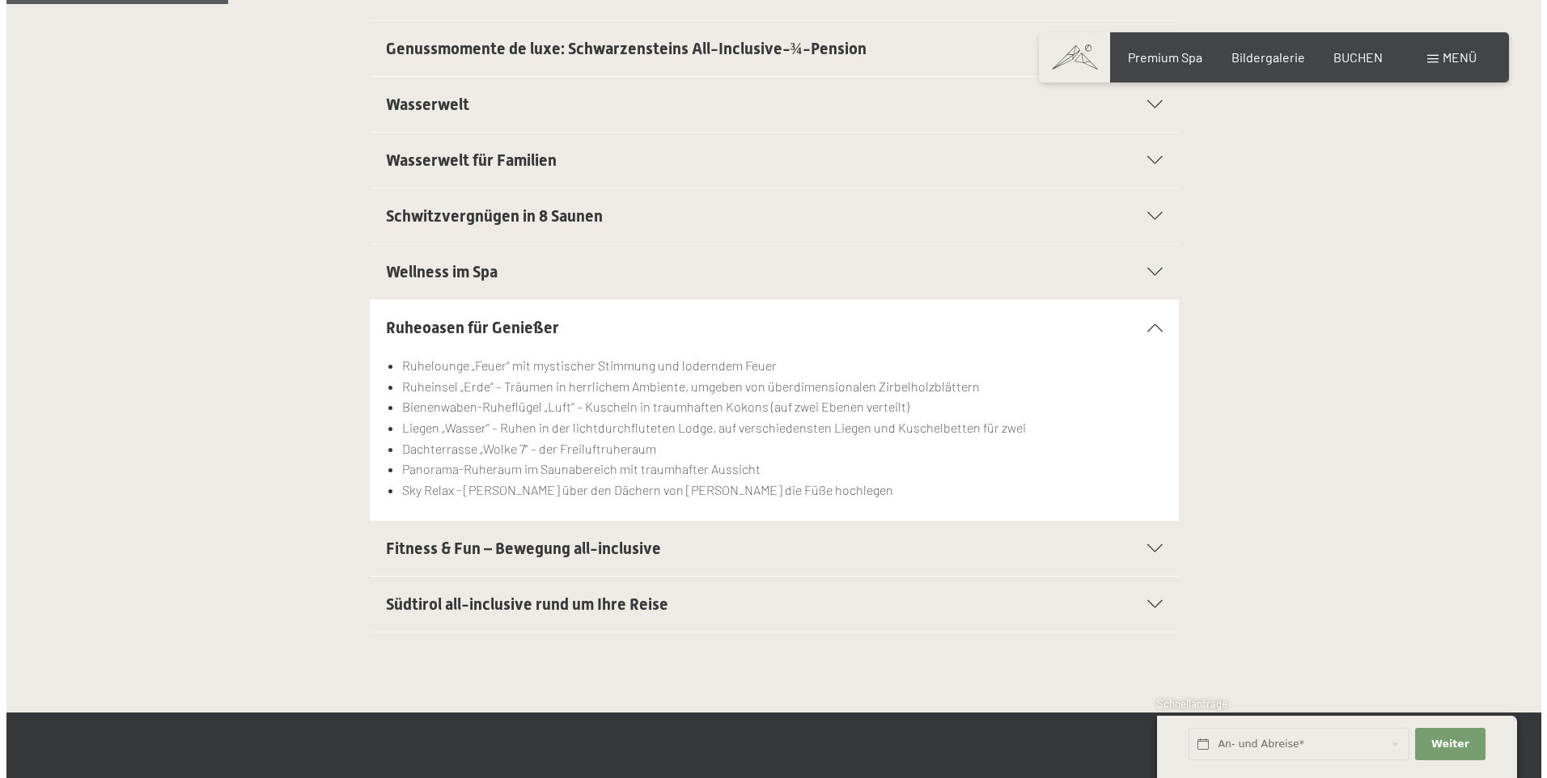
scroll to position [0, 0]
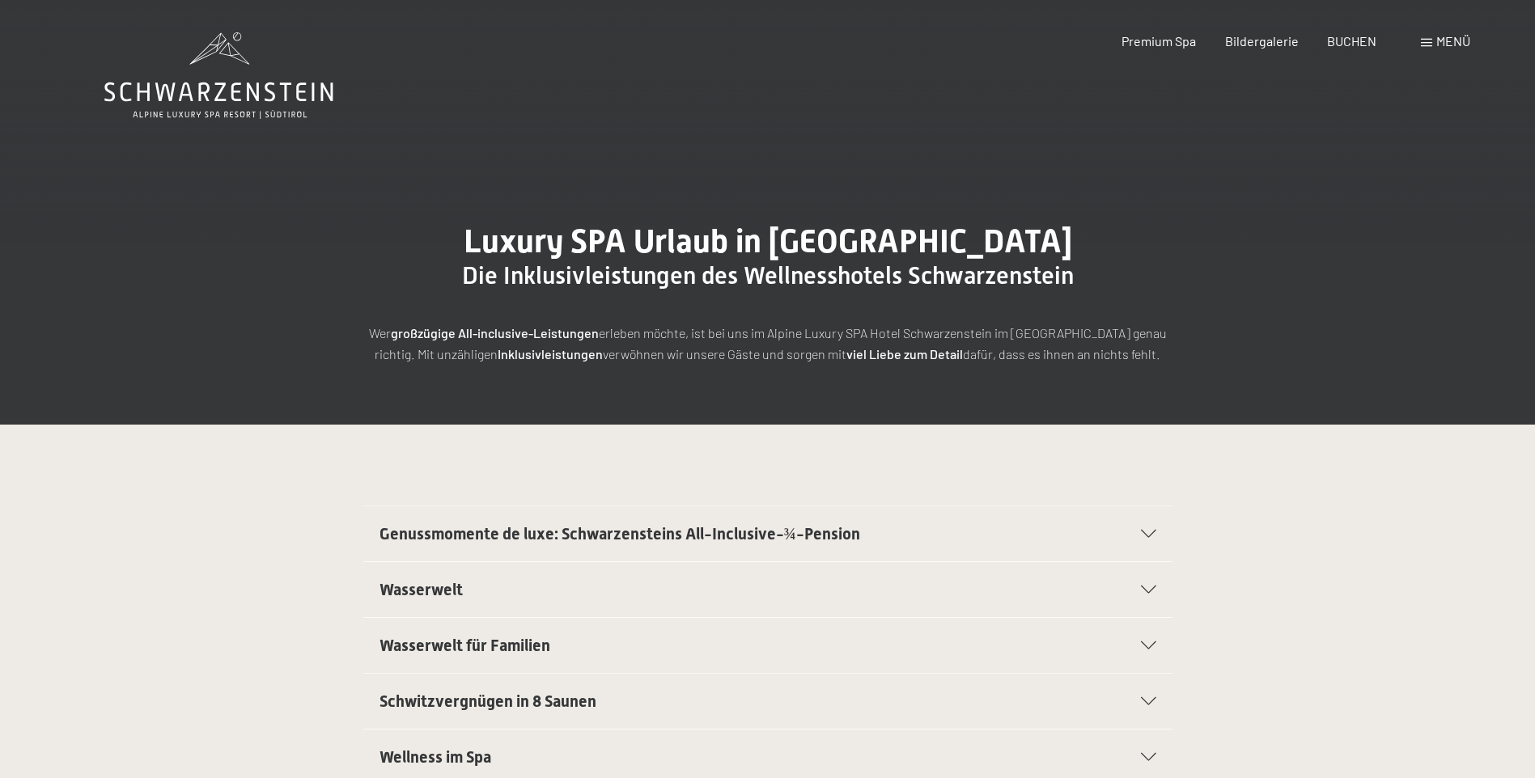
click at [1463, 43] on span "Menü" at bounding box center [1453, 40] width 34 height 15
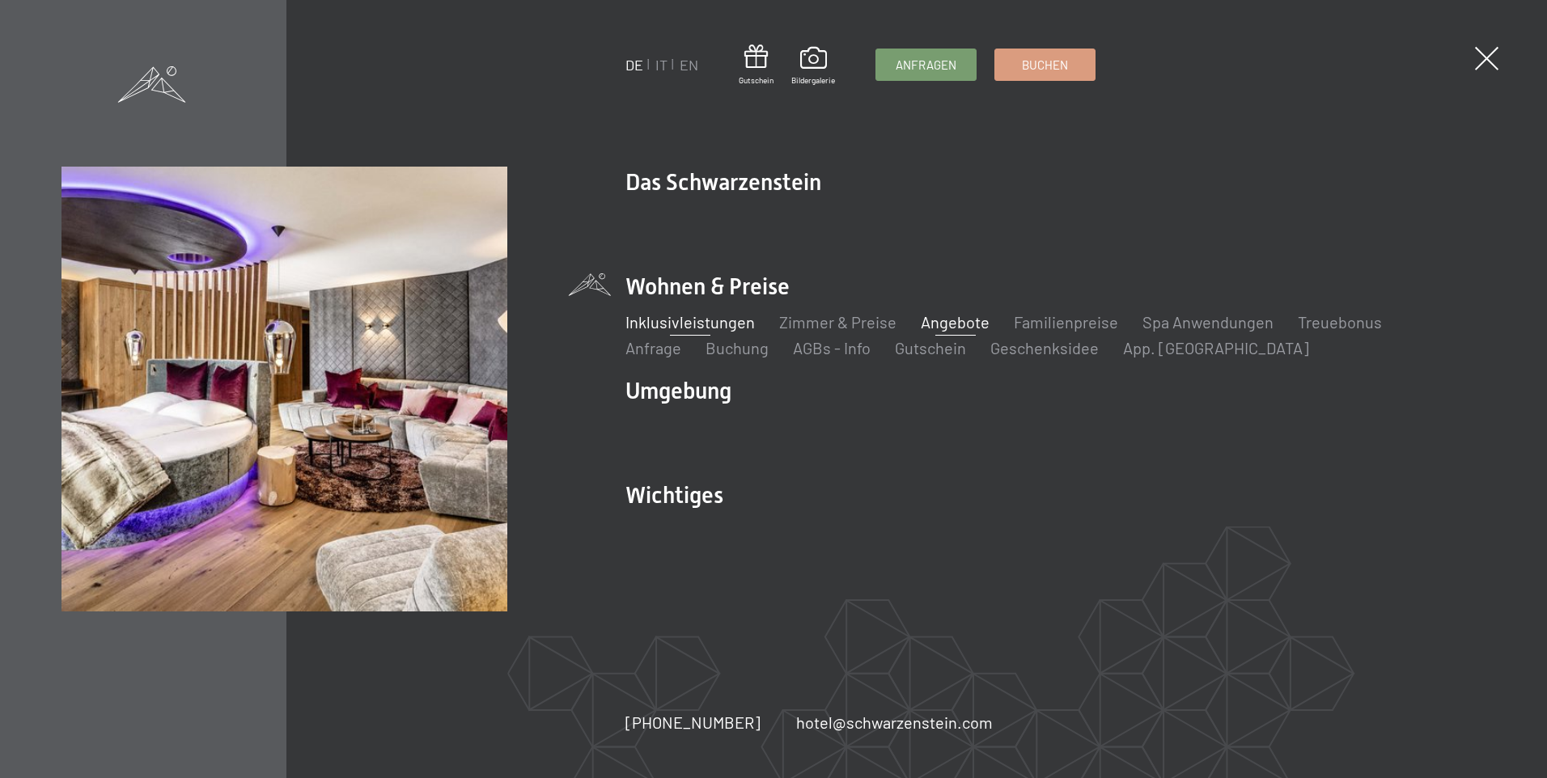
click at [972, 323] on link "Angebote" at bounding box center [955, 321] width 69 height 19
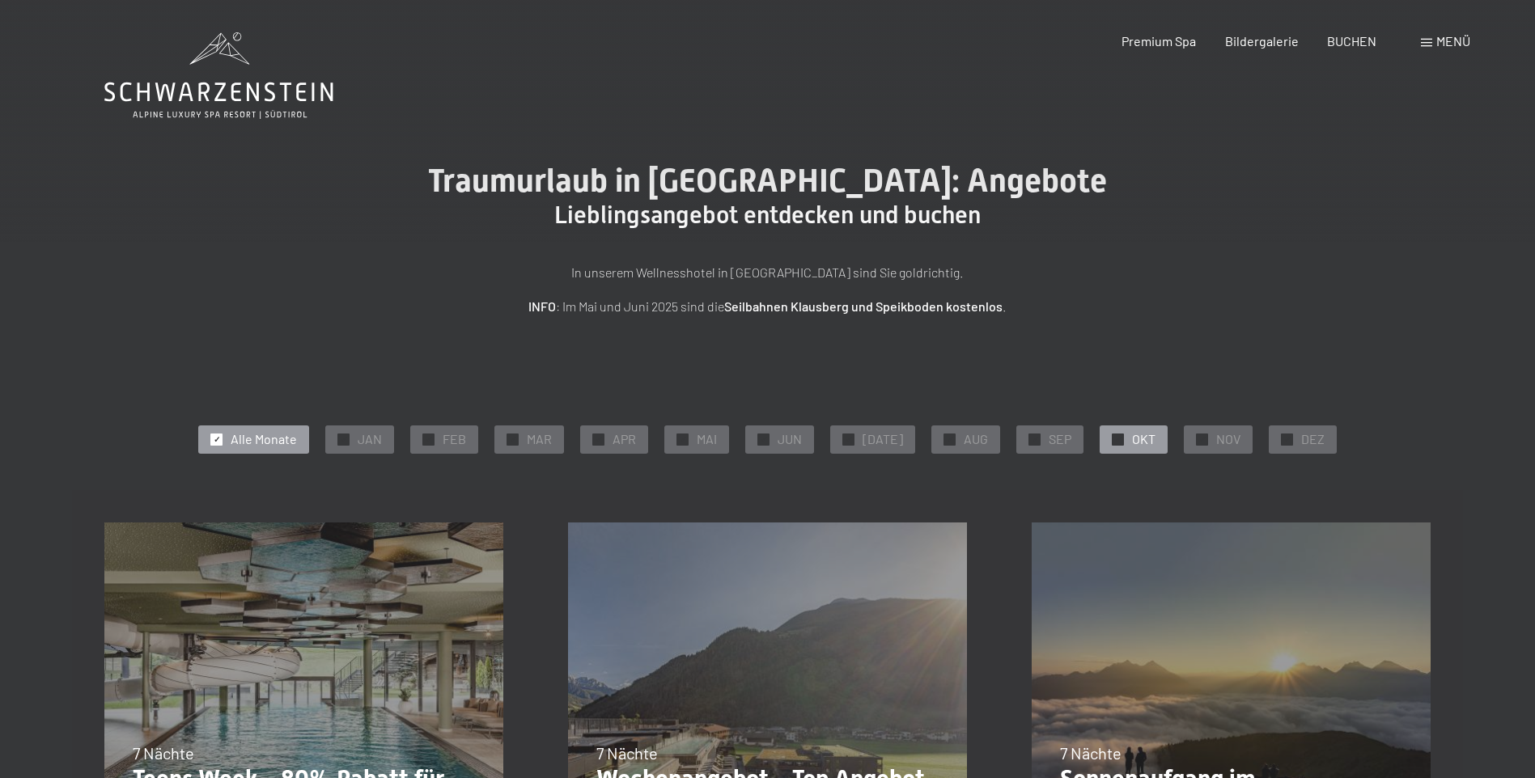
click at [1115, 434] on span "✓" at bounding box center [1118, 439] width 6 height 11
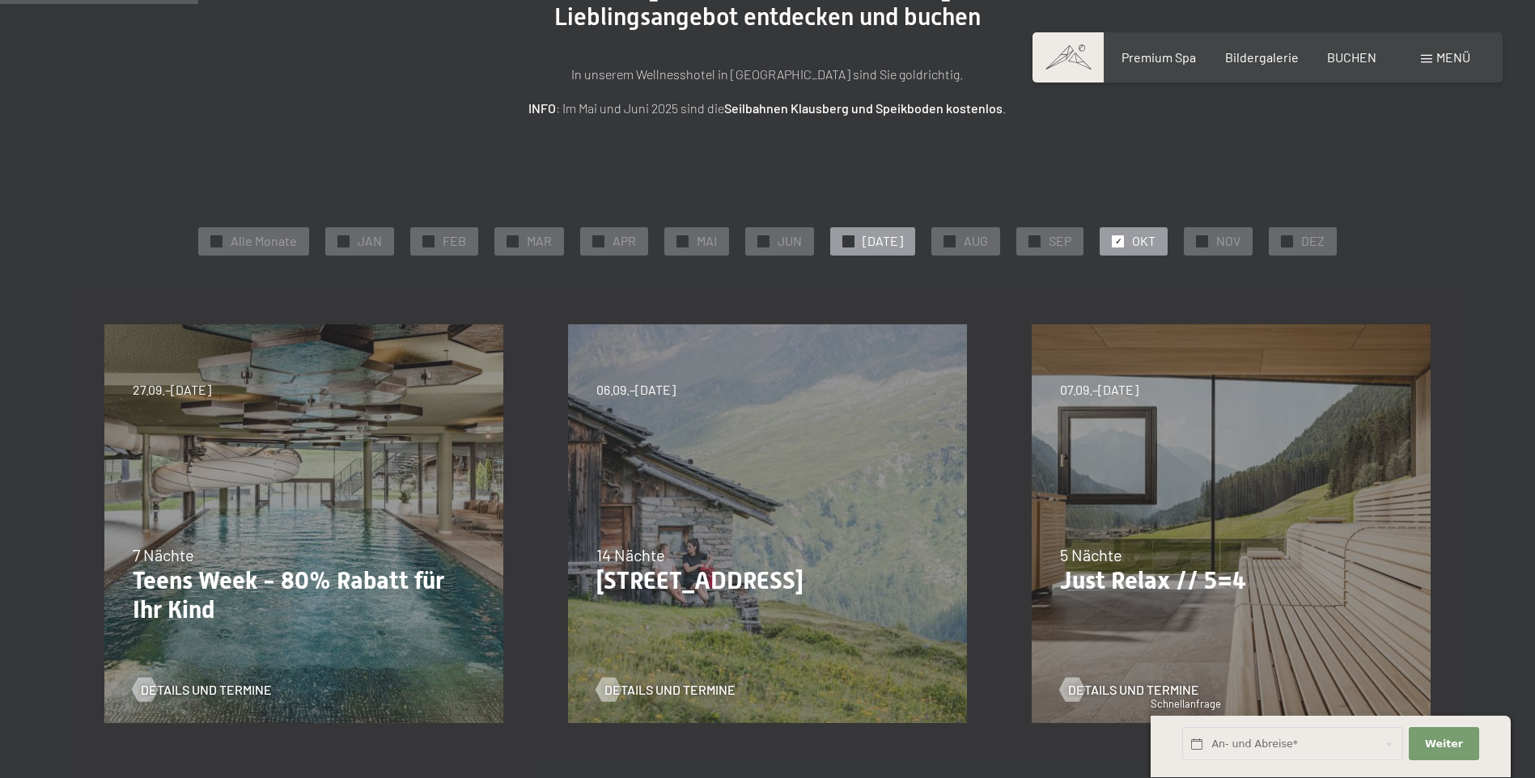
scroll to position [243, 0]
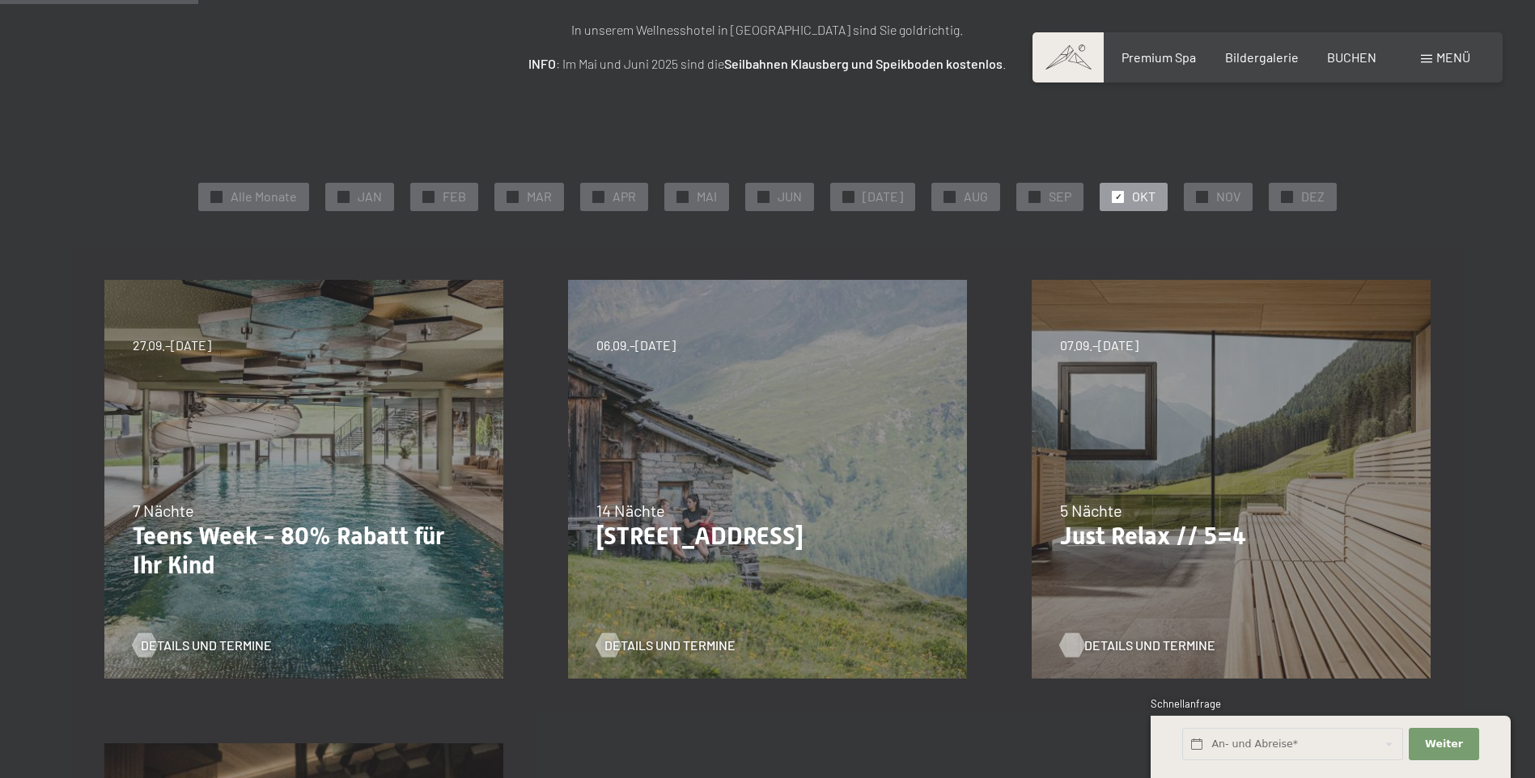
click at [1106, 652] on span "Details und Termine" at bounding box center [1149, 646] width 131 height 18
click at [1028, 194] on div at bounding box center [1034, 197] width 12 height 12
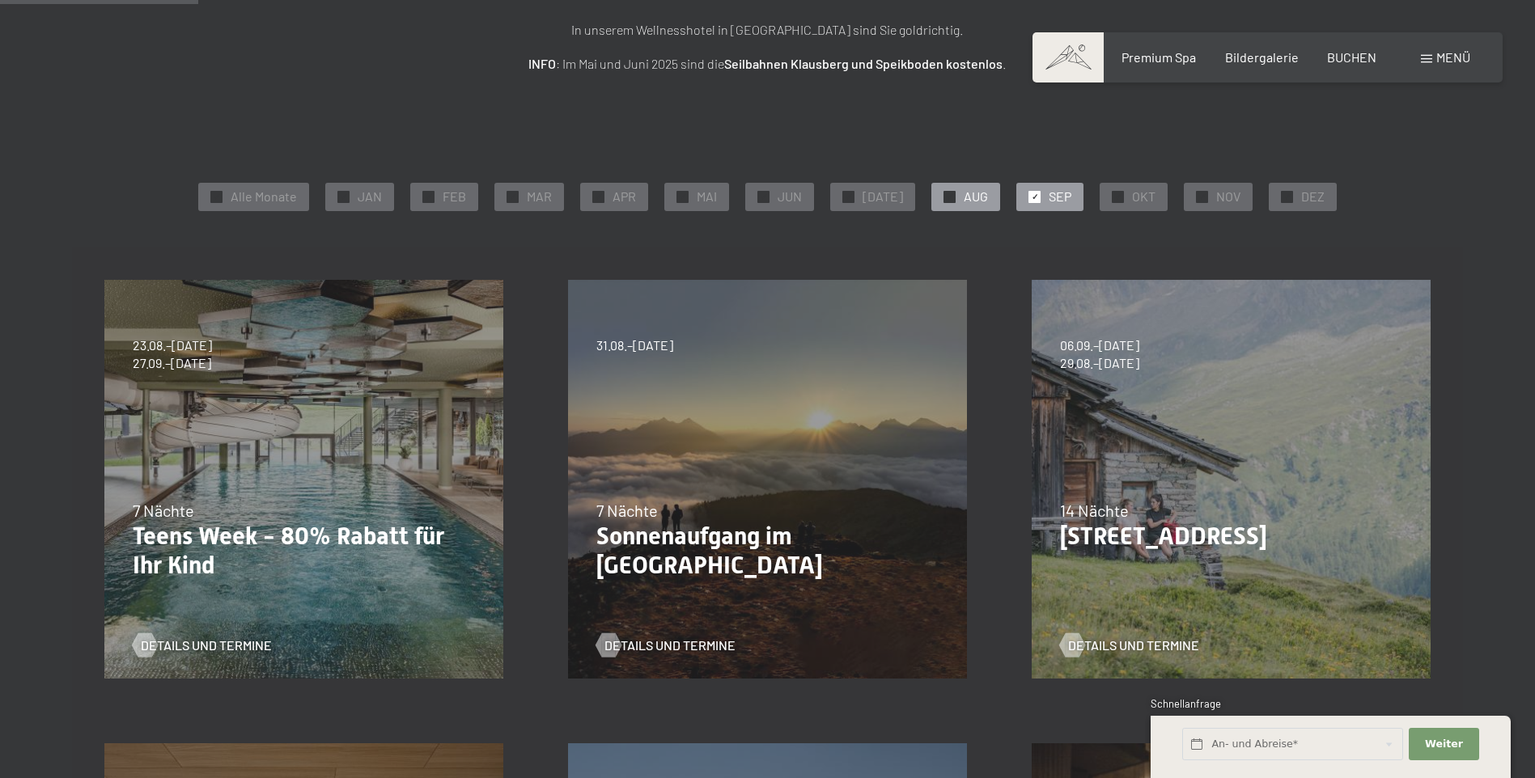
click at [947, 195] on span "✓" at bounding box center [950, 196] width 6 height 11
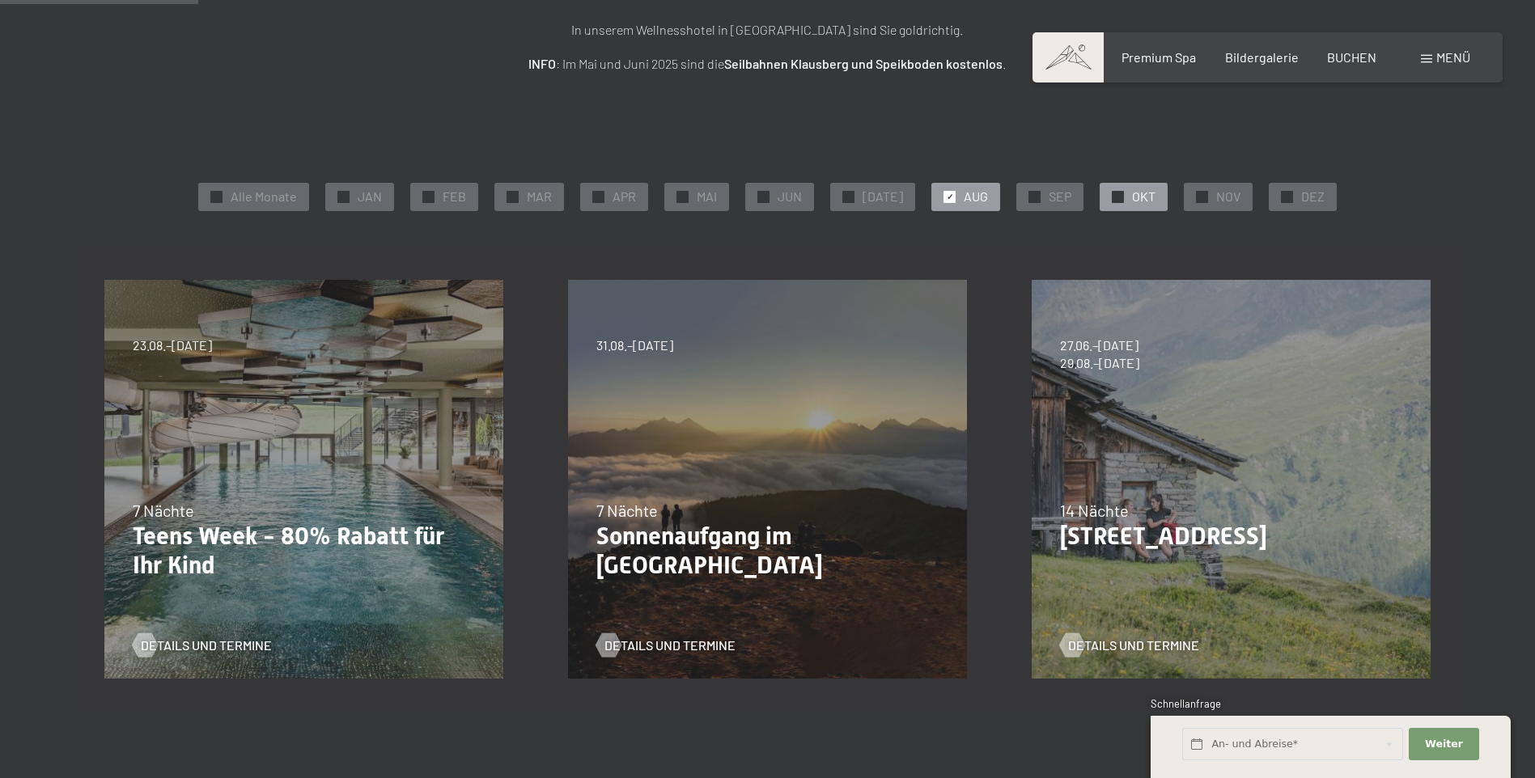
click at [1115, 197] on span "✓" at bounding box center [1118, 196] width 6 height 11
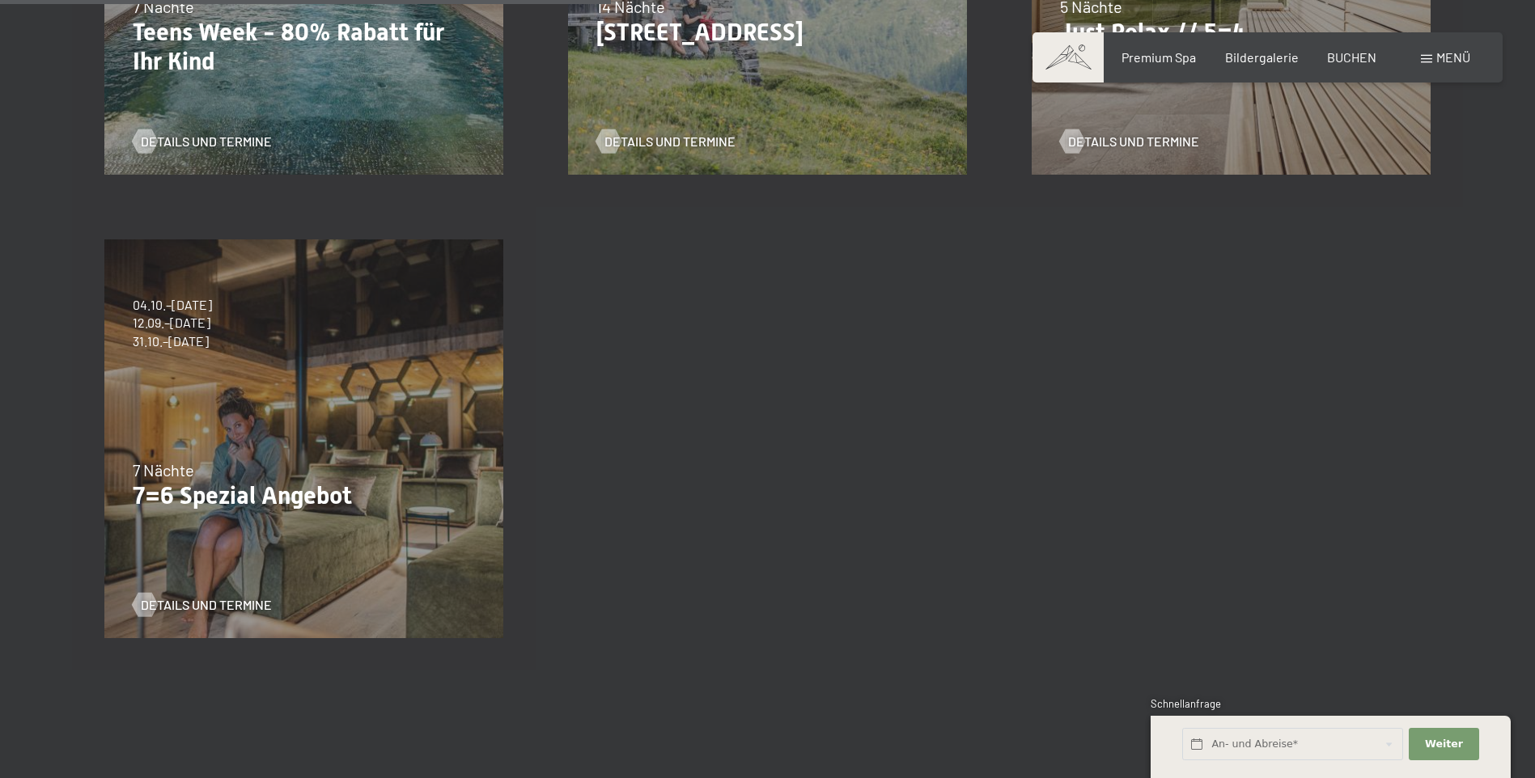
scroll to position [647, 0]
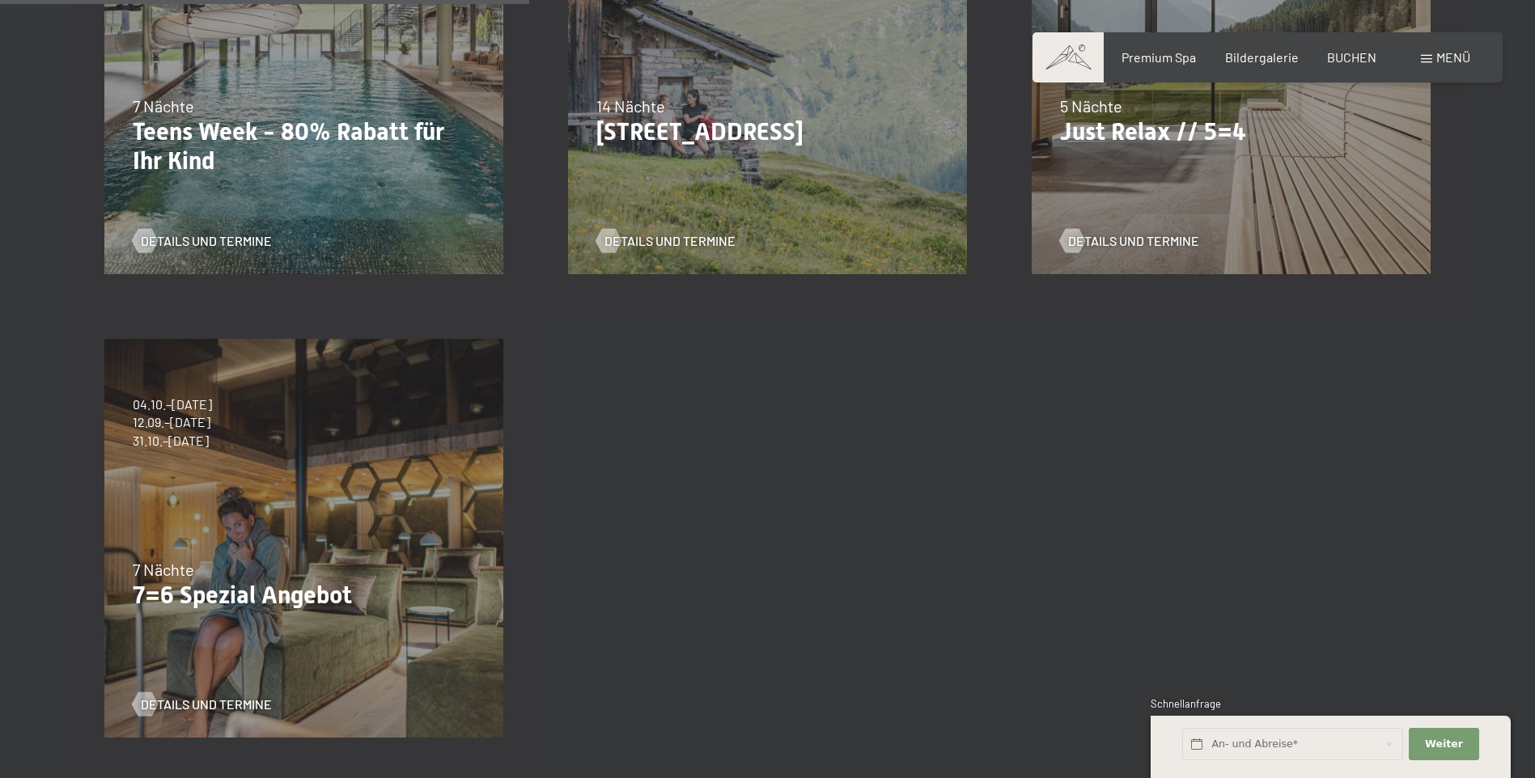
click at [362, 502] on div "04.10.–26.10.2025 01.11.–21.12.2025 10.01.–01.02.2026 07.03.–29.03.2026 16.05.–…" at bounding box center [304, 539] width 464 height 464
click at [244, 705] on span "Details und Termine" at bounding box center [222, 705] width 131 height 18
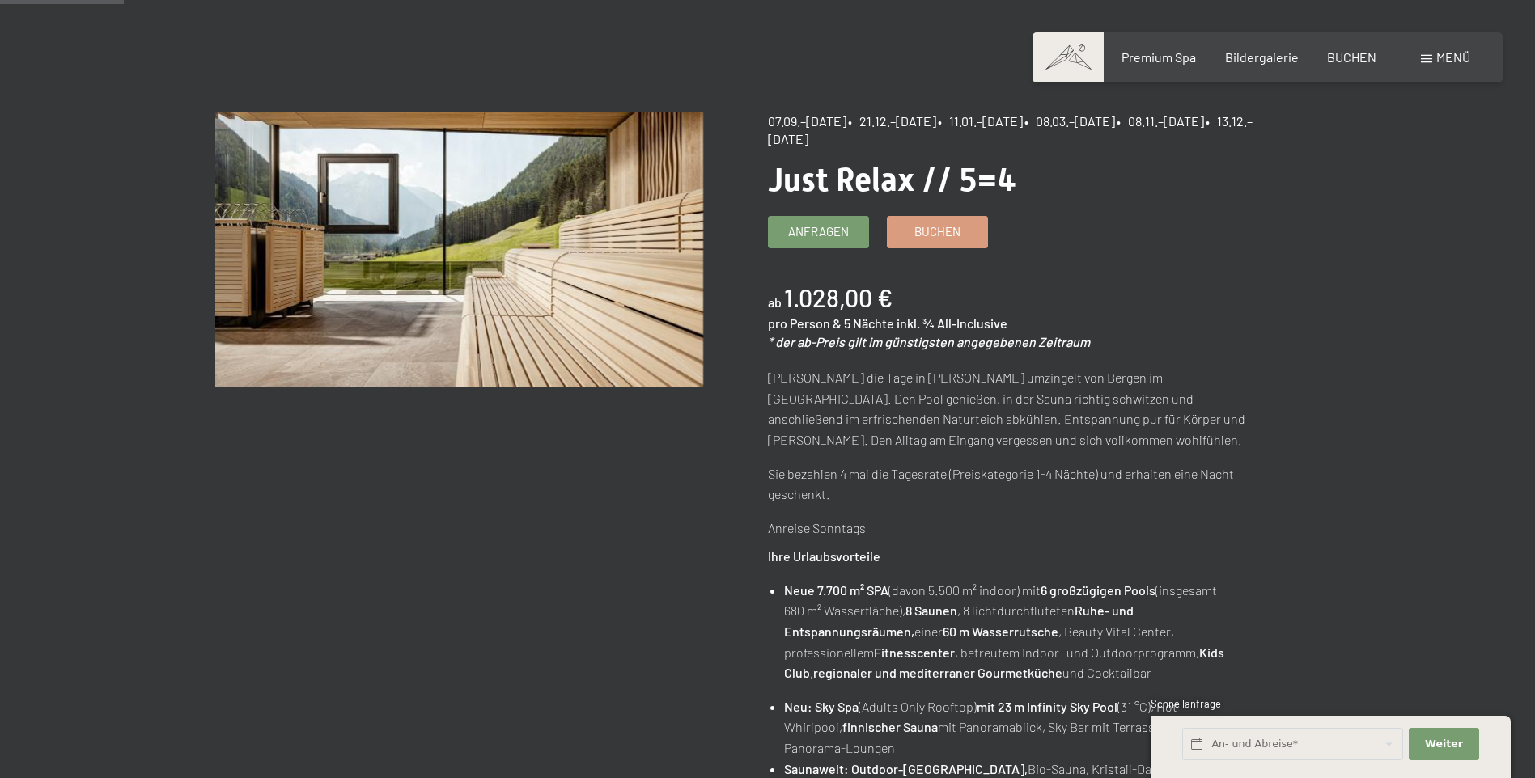
scroll to position [162, 0]
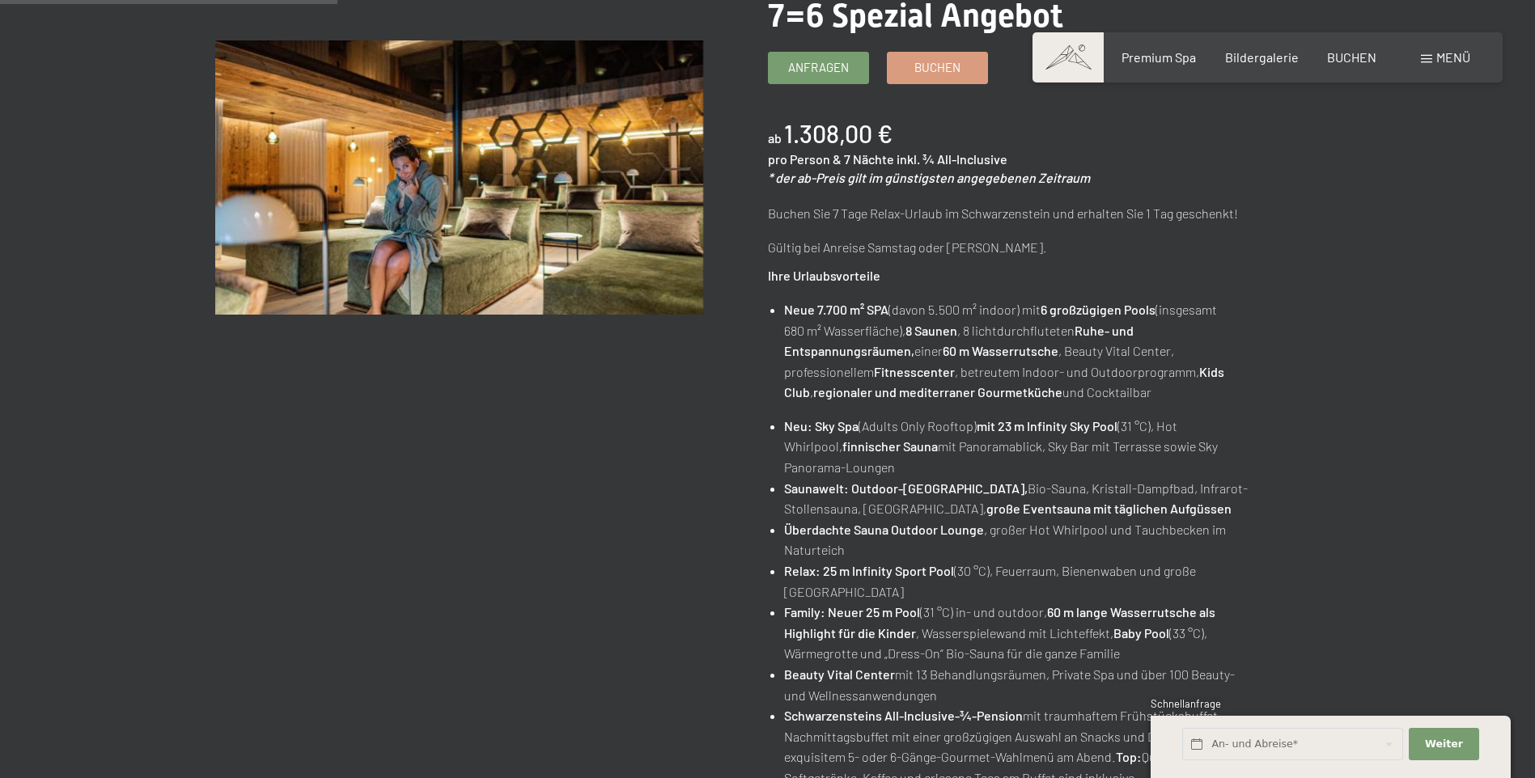
scroll to position [162, 0]
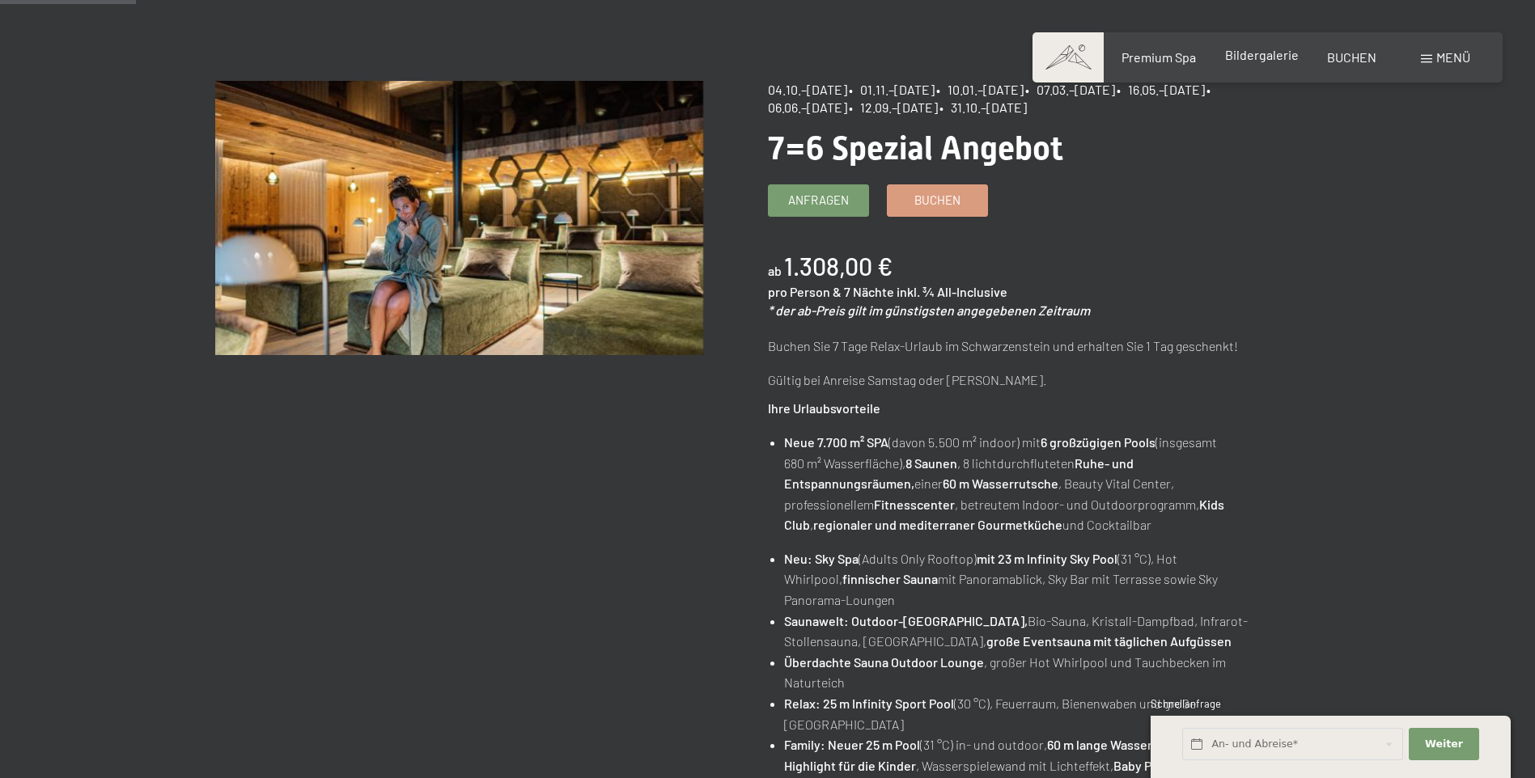
click at [1275, 55] on span "Bildergalerie" at bounding box center [1262, 54] width 74 height 15
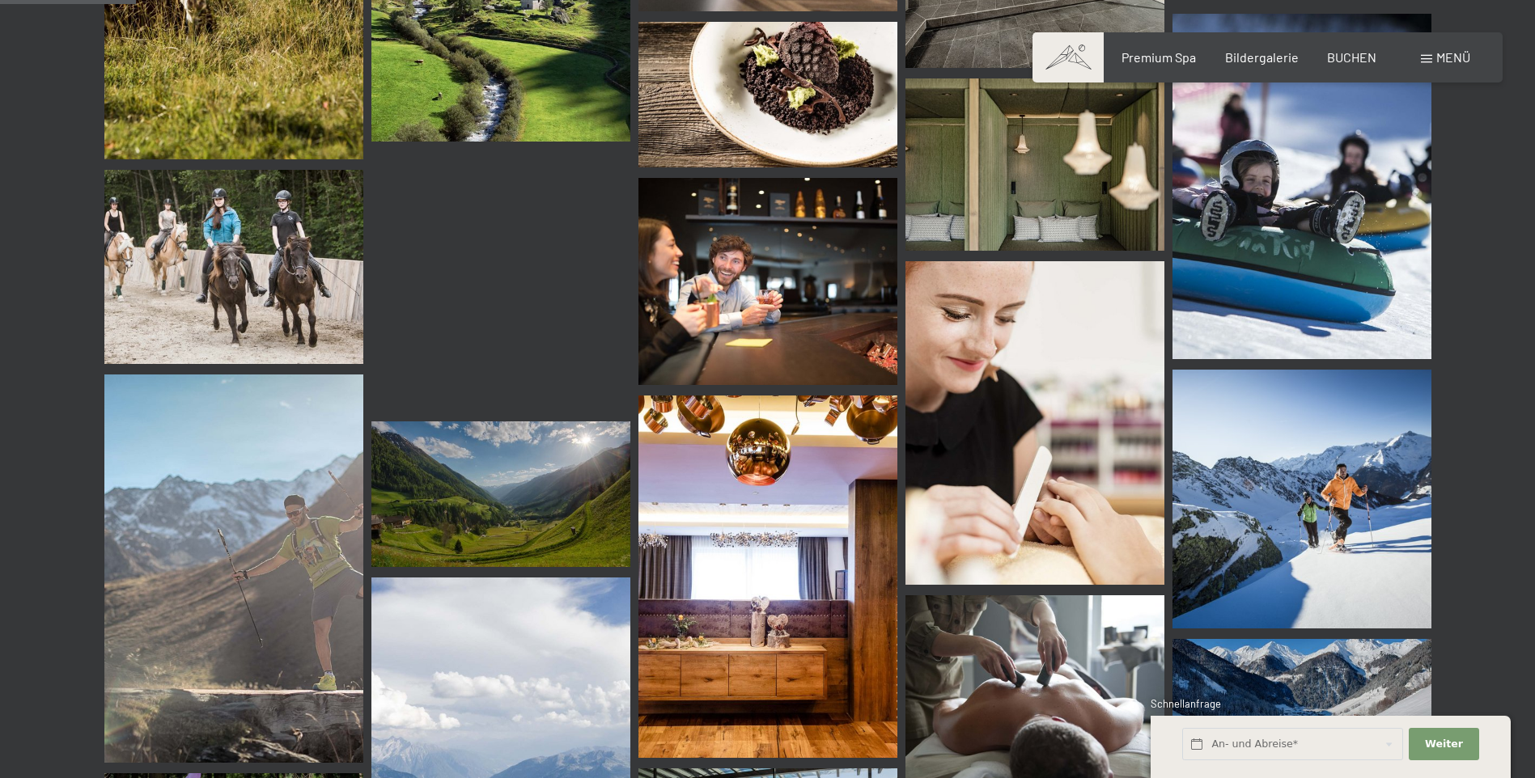
scroll to position [1861, 0]
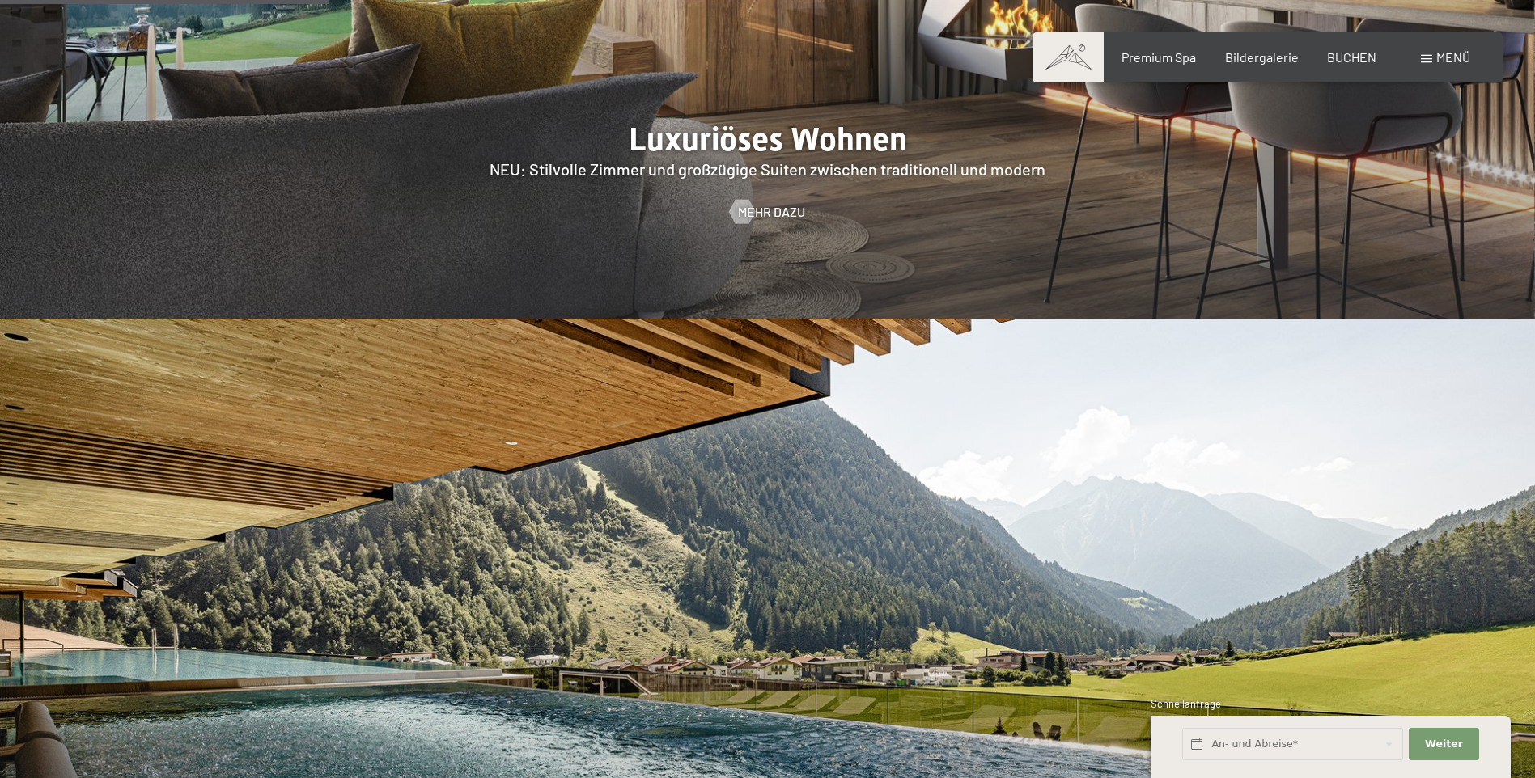
scroll to position [2265, 0]
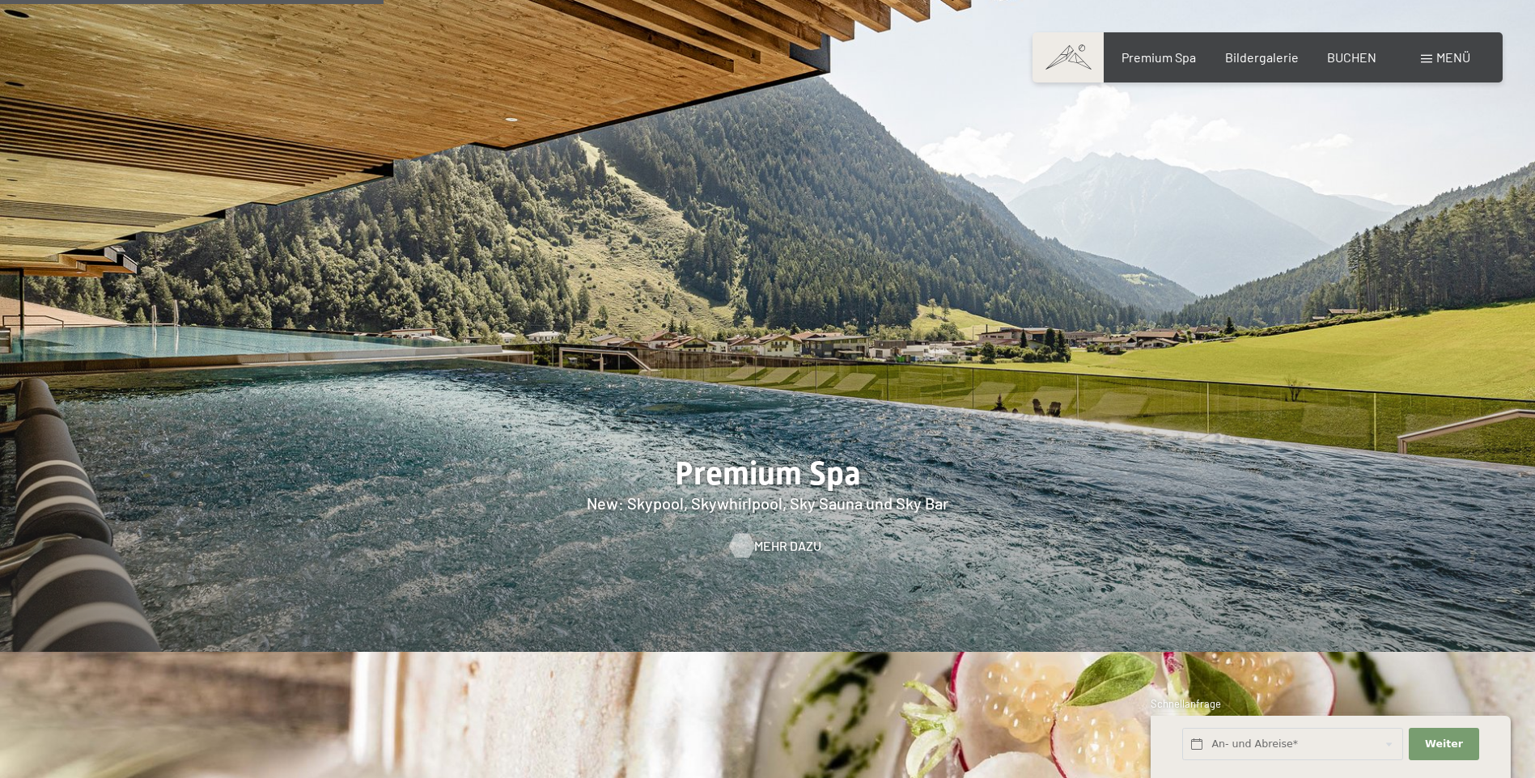
click at [790, 537] on span "Mehr dazu" at bounding box center [787, 546] width 67 height 18
